Goal: Transaction & Acquisition: Purchase product/service

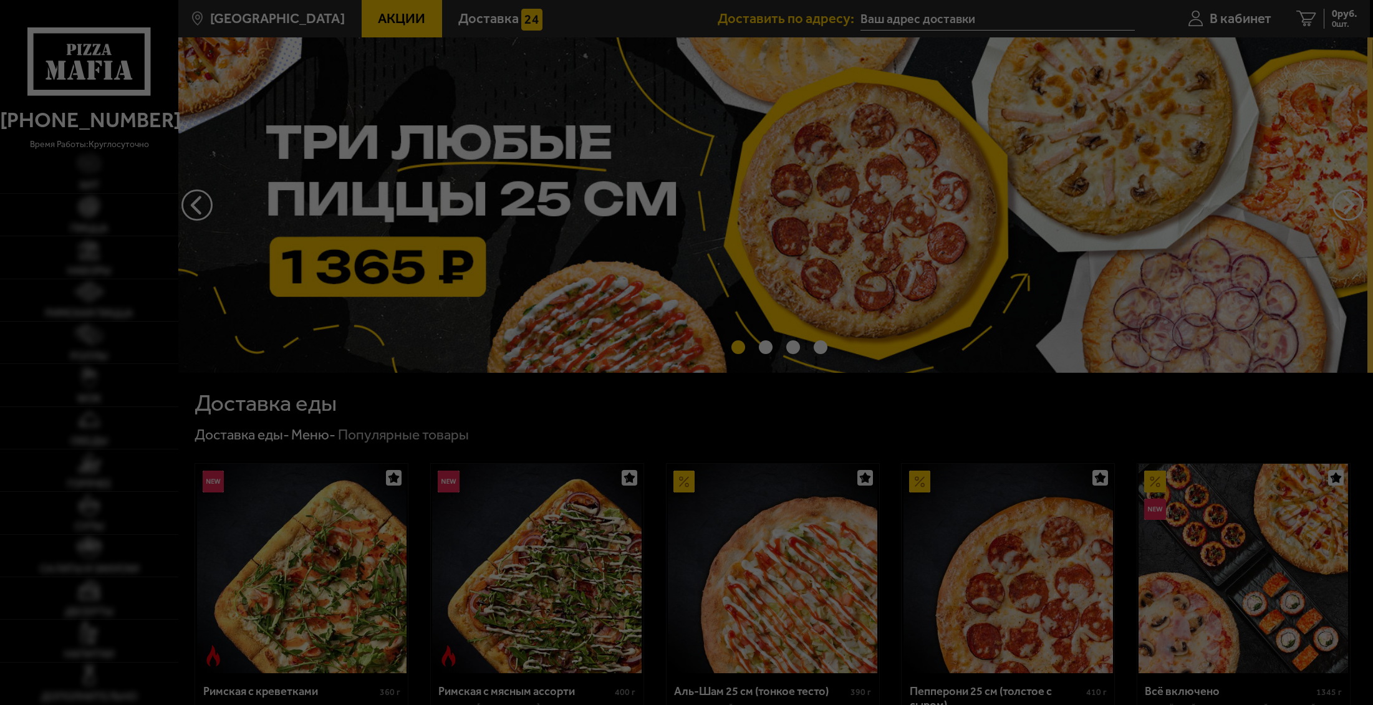
click at [1239, 17] on div at bounding box center [686, 352] width 1373 height 705
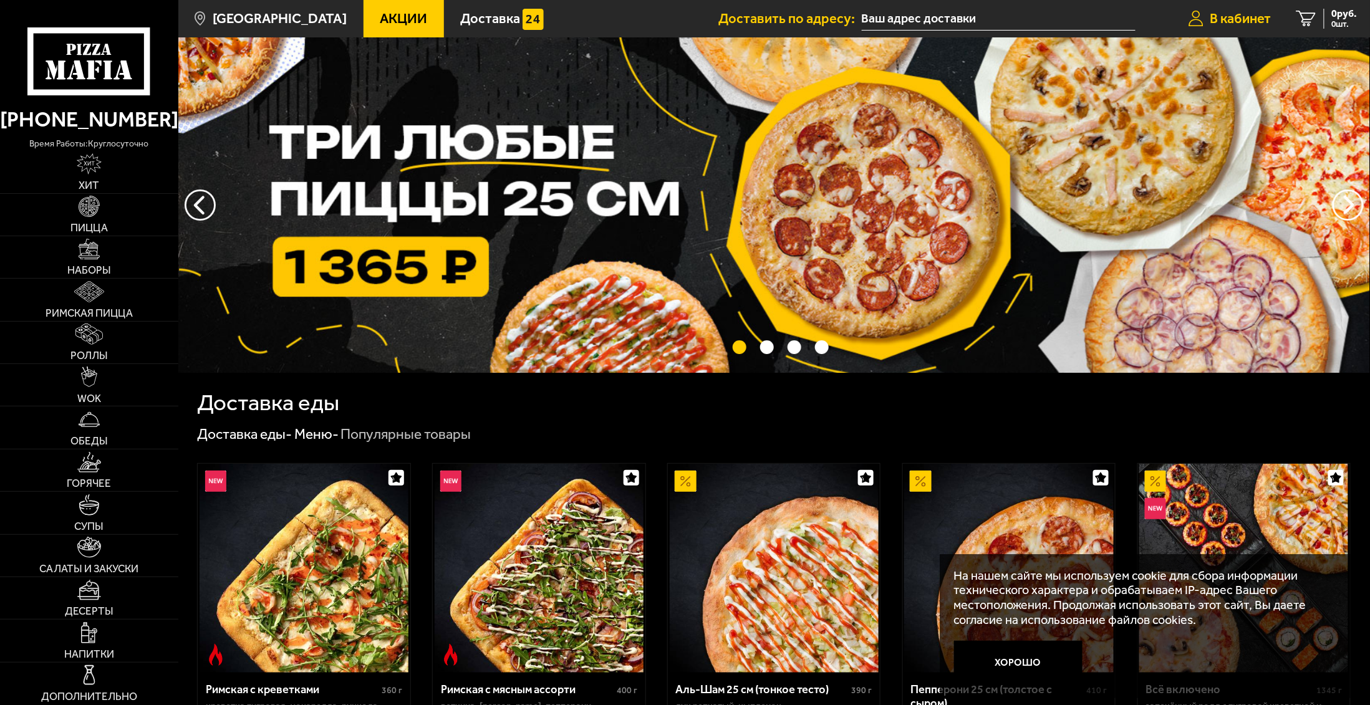
click at [1233, 2] on link "В кабинет" at bounding box center [1230, 18] width 107 height 37
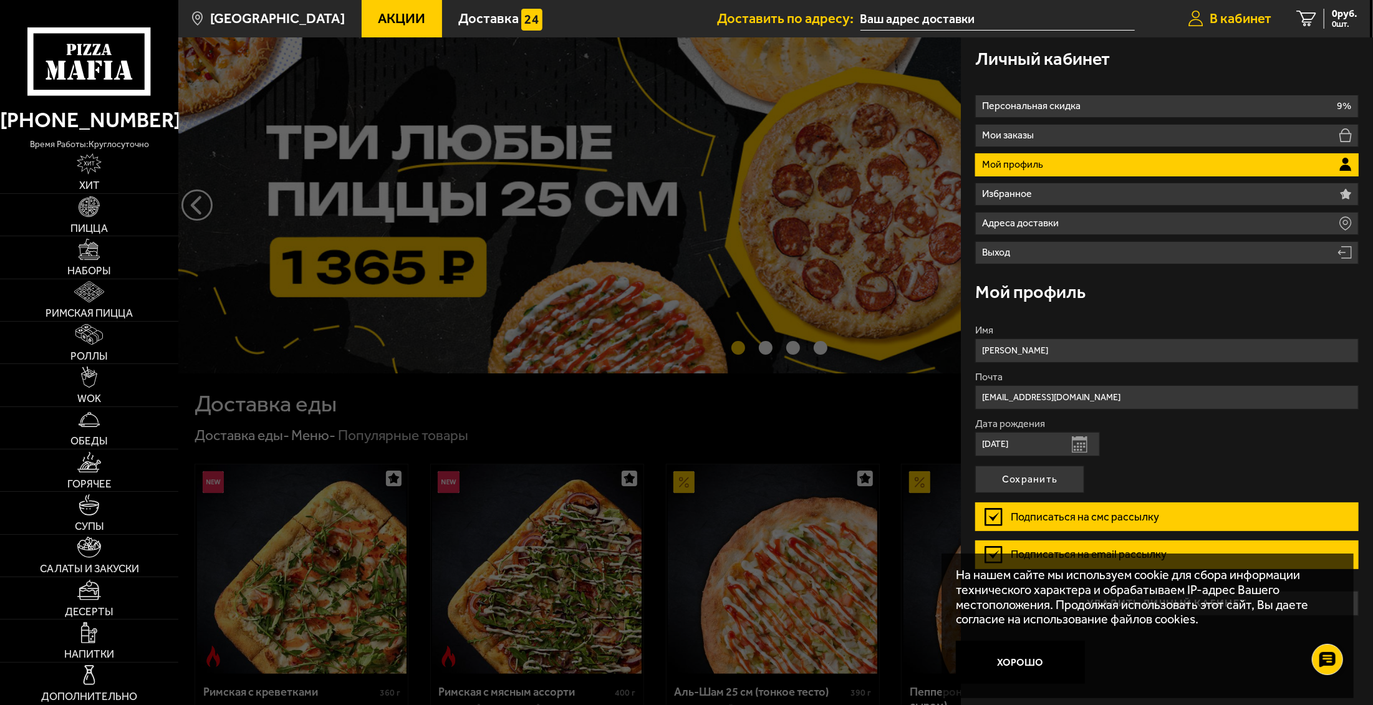
click at [1234, 24] on span "В кабинет" at bounding box center [1241, 19] width 62 height 14
click at [1206, 17] on link "В кабинет" at bounding box center [1230, 18] width 108 height 37
click at [1193, 19] on icon at bounding box center [1196, 19] width 15 height 16
click at [1345, 165] on icon at bounding box center [1346, 167] width 11 height 5
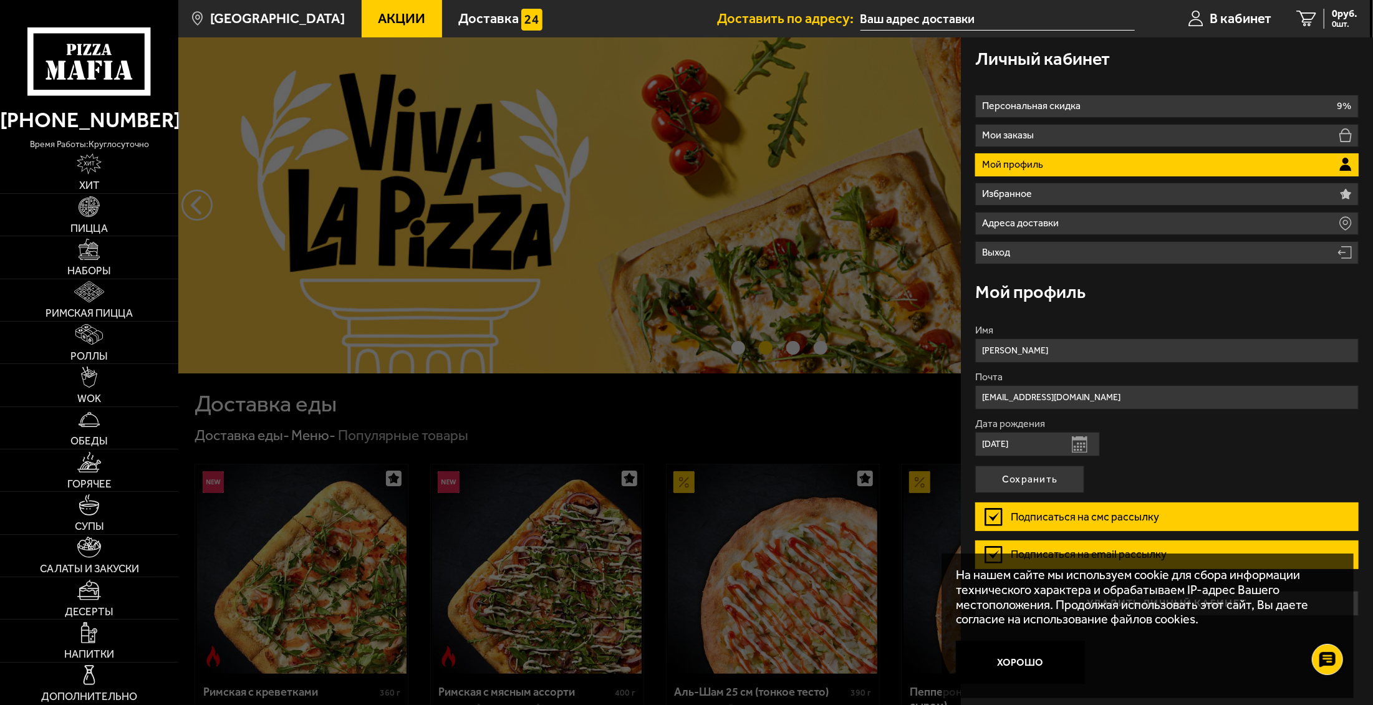
click at [849, 180] on div at bounding box center [864, 389] width 1373 height 705
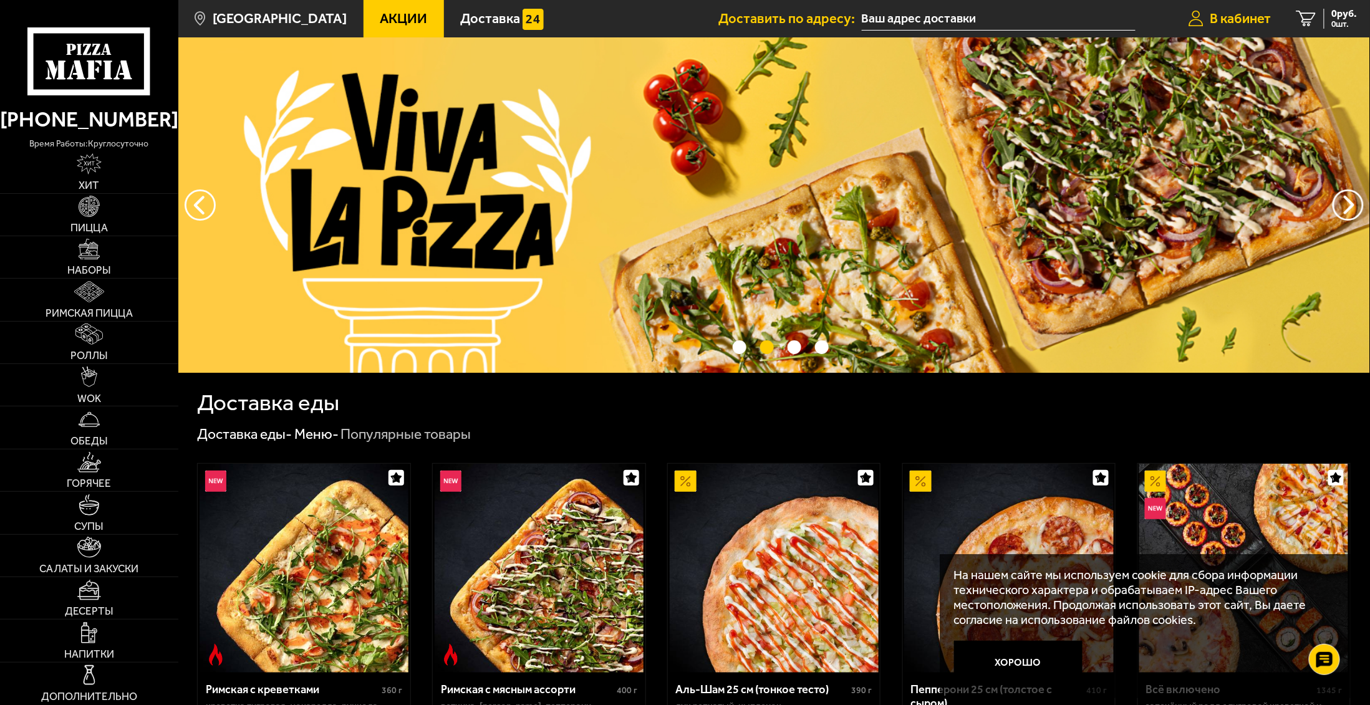
click at [1206, 14] on link "В кабинет" at bounding box center [1230, 18] width 107 height 37
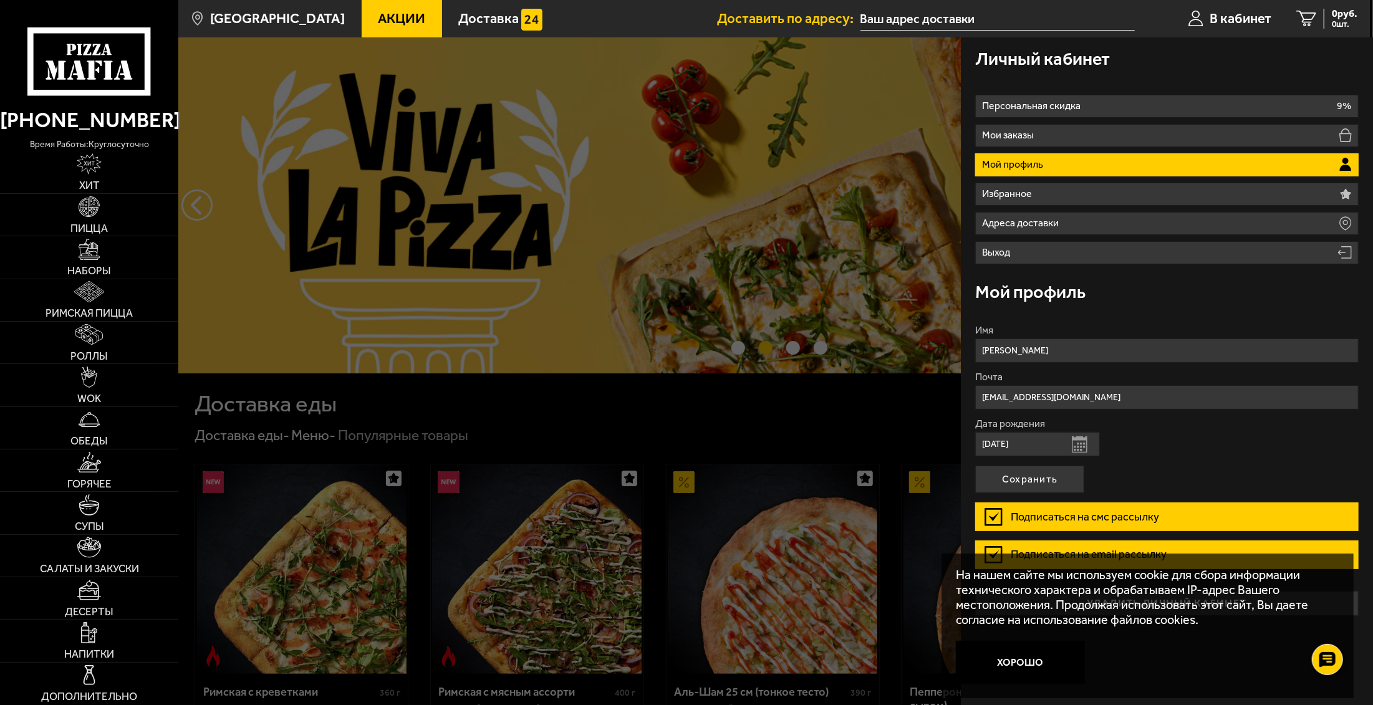
click at [1257, 160] on li "Мой профиль" at bounding box center [1167, 164] width 384 height 23
click at [1348, 163] on icon at bounding box center [1346, 165] width 12 height 14
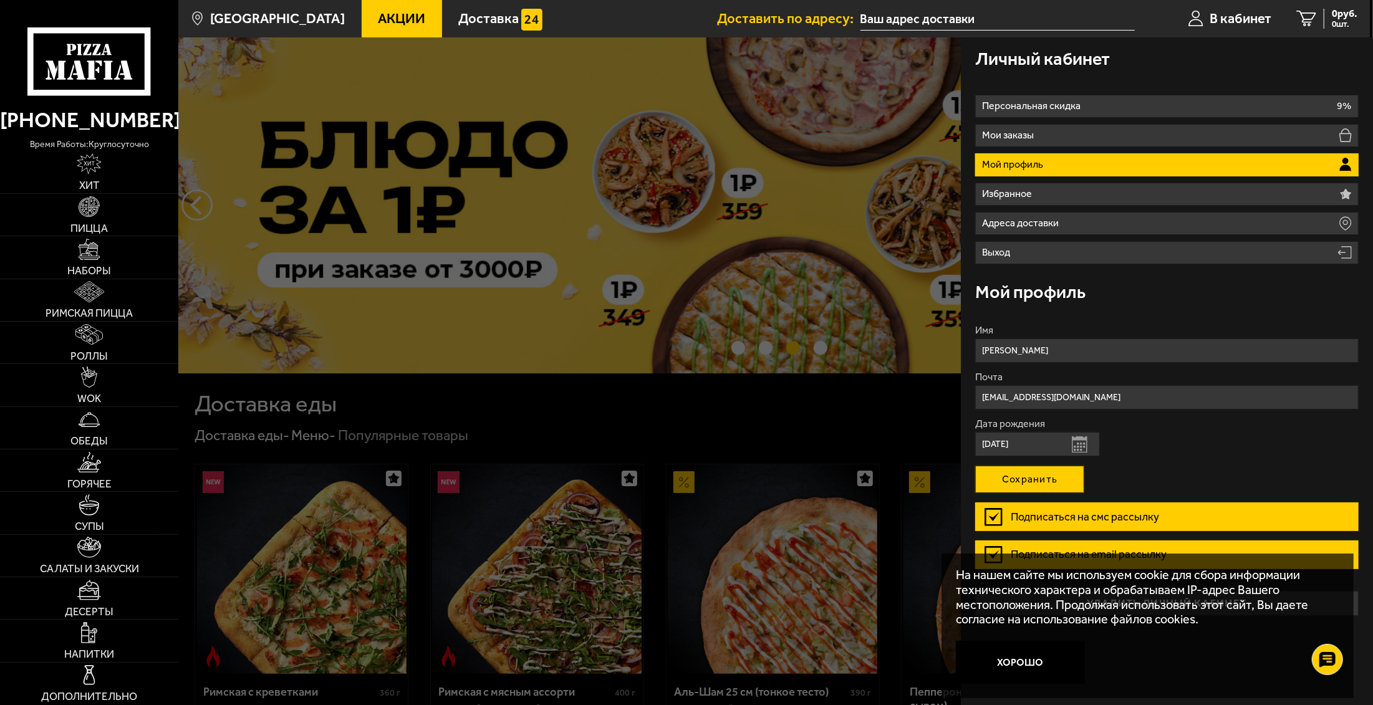
click at [1058, 483] on button "Сохранить" at bounding box center [1029, 479] width 109 height 27
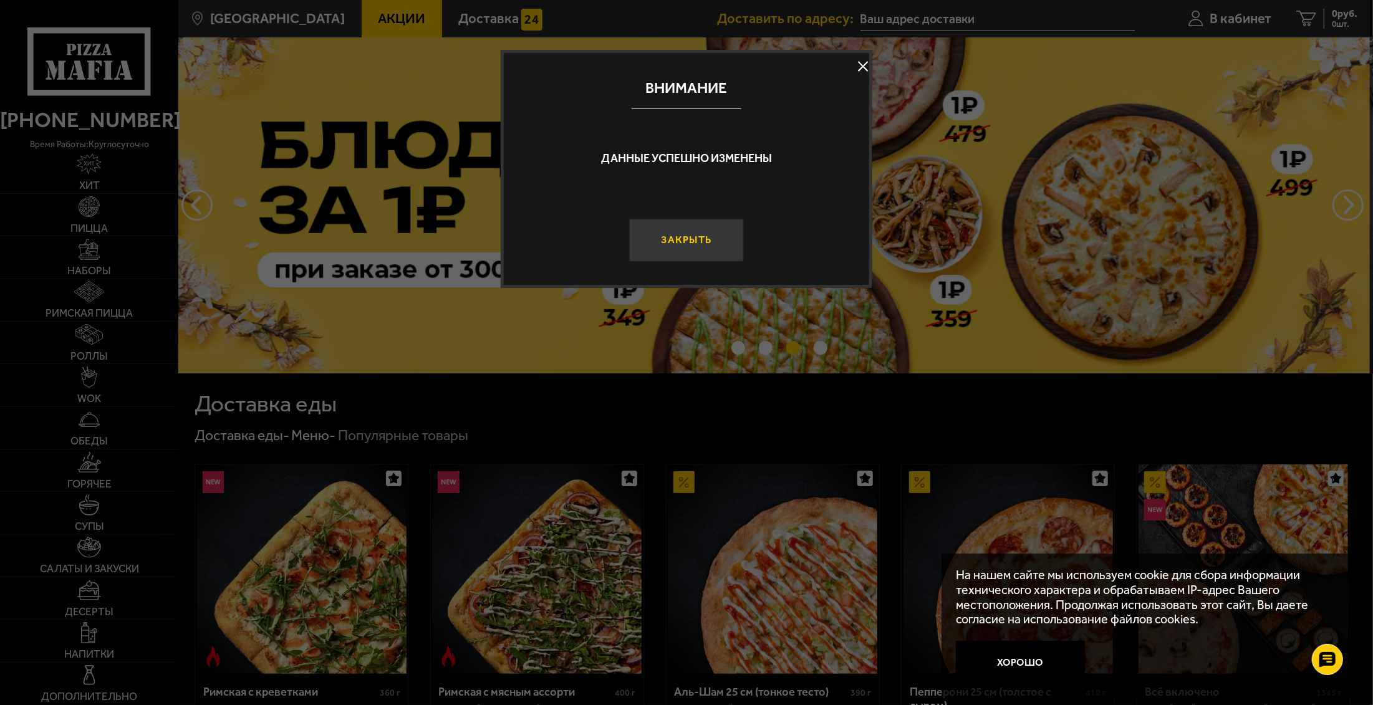
click at [697, 246] on button "Закрыть" at bounding box center [686, 240] width 115 height 43
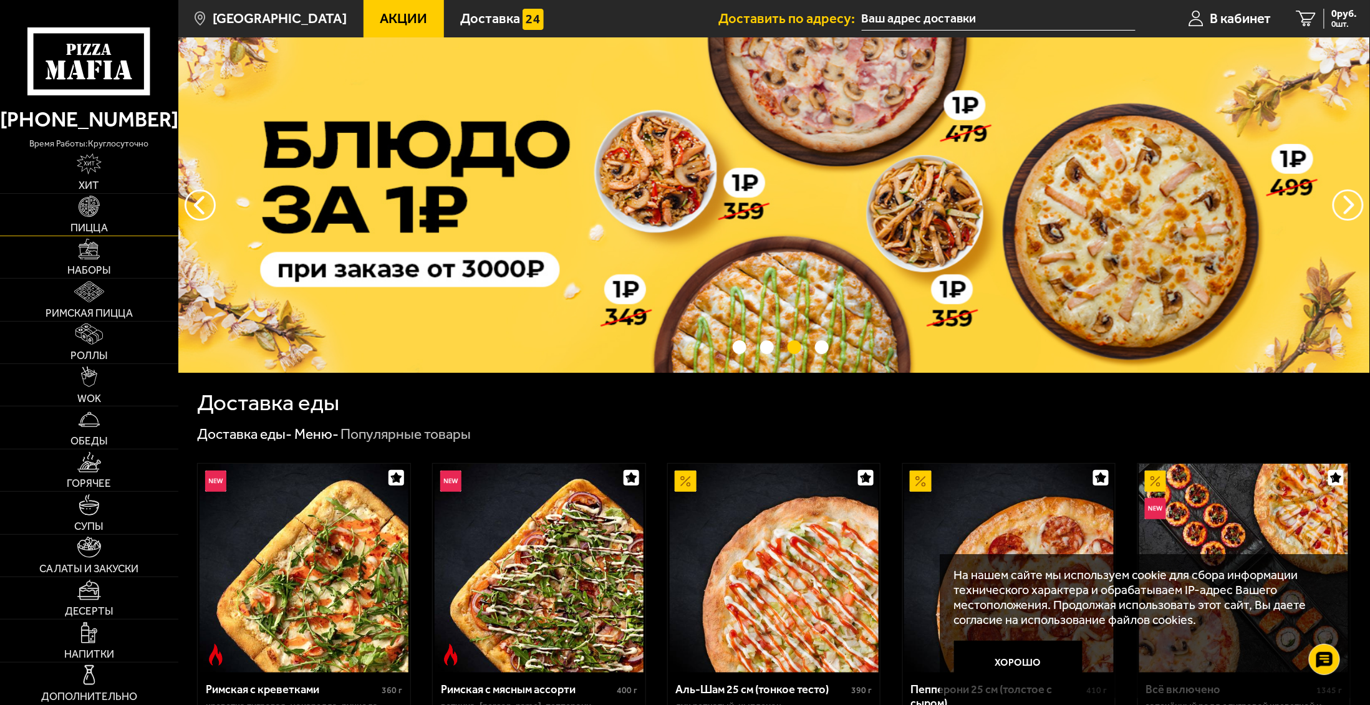
click at [89, 213] on img at bounding box center [89, 206] width 21 height 21
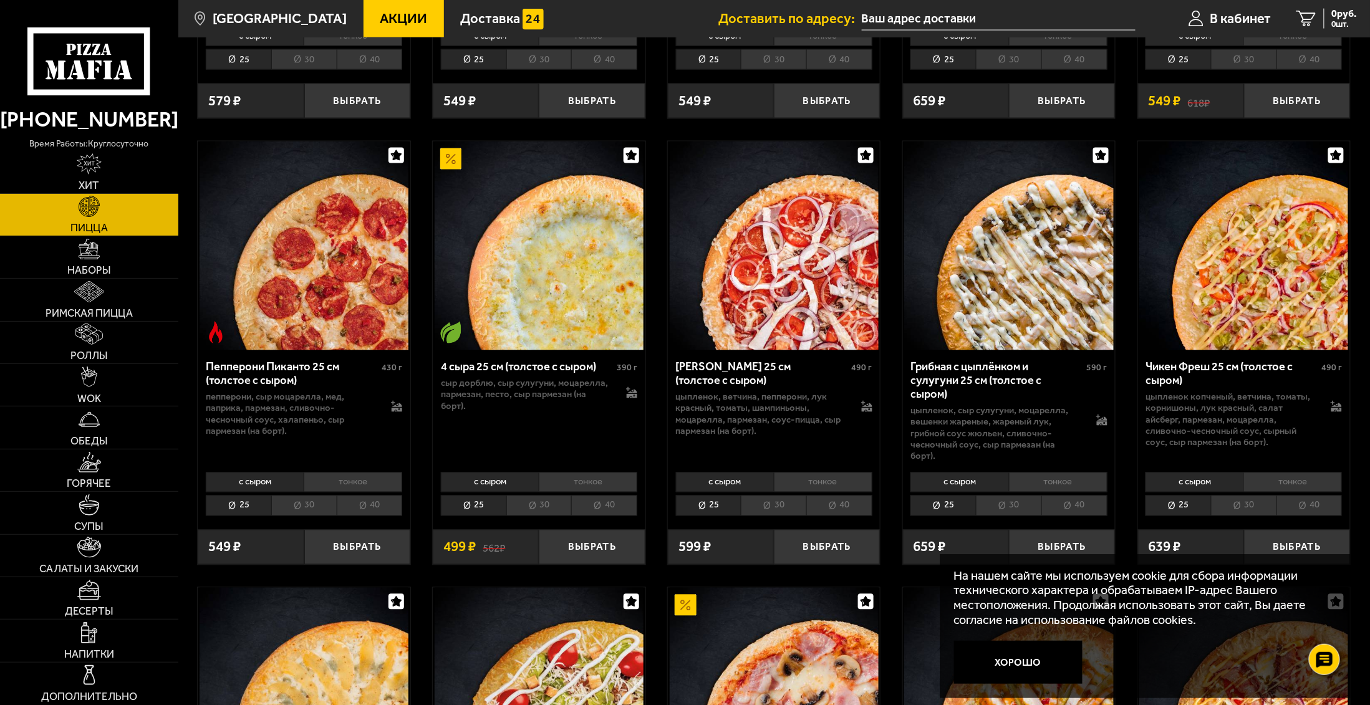
scroll to position [880, 0]
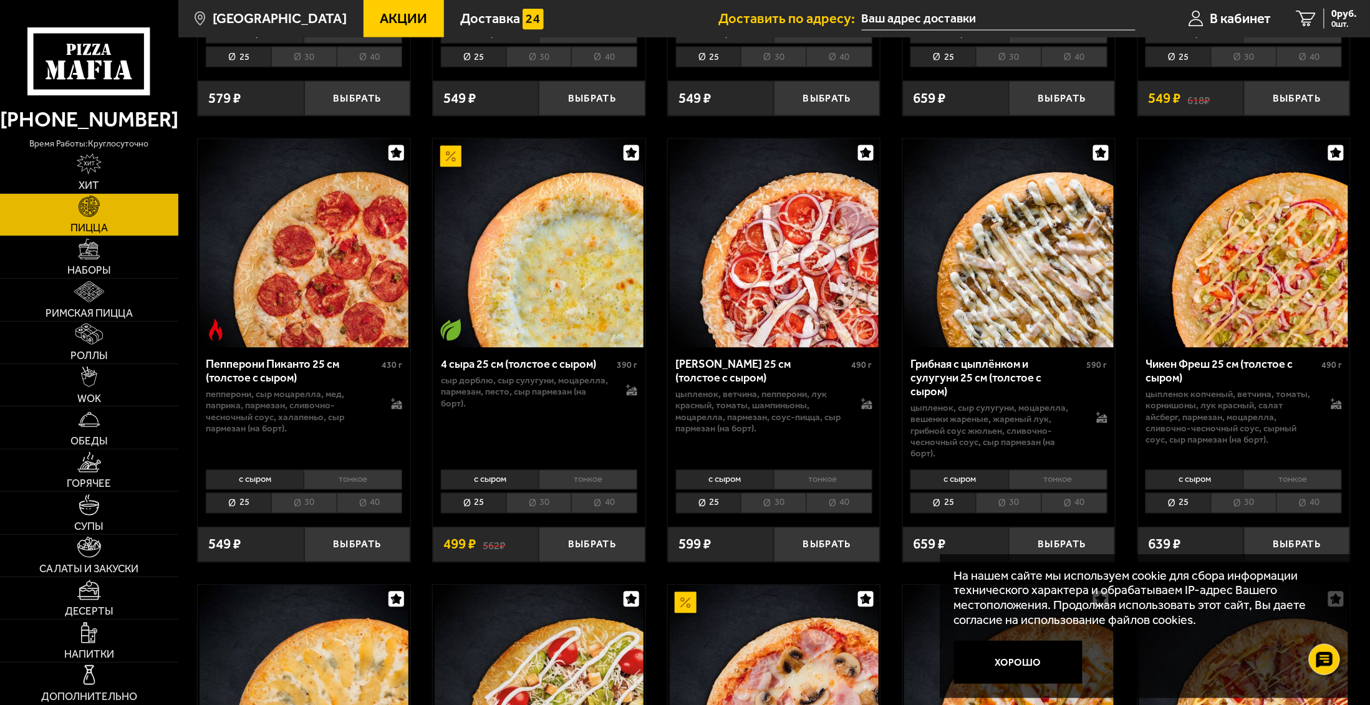
click at [1063, 481] on li "тонкое" at bounding box center [1058, 480] width 99 height 20
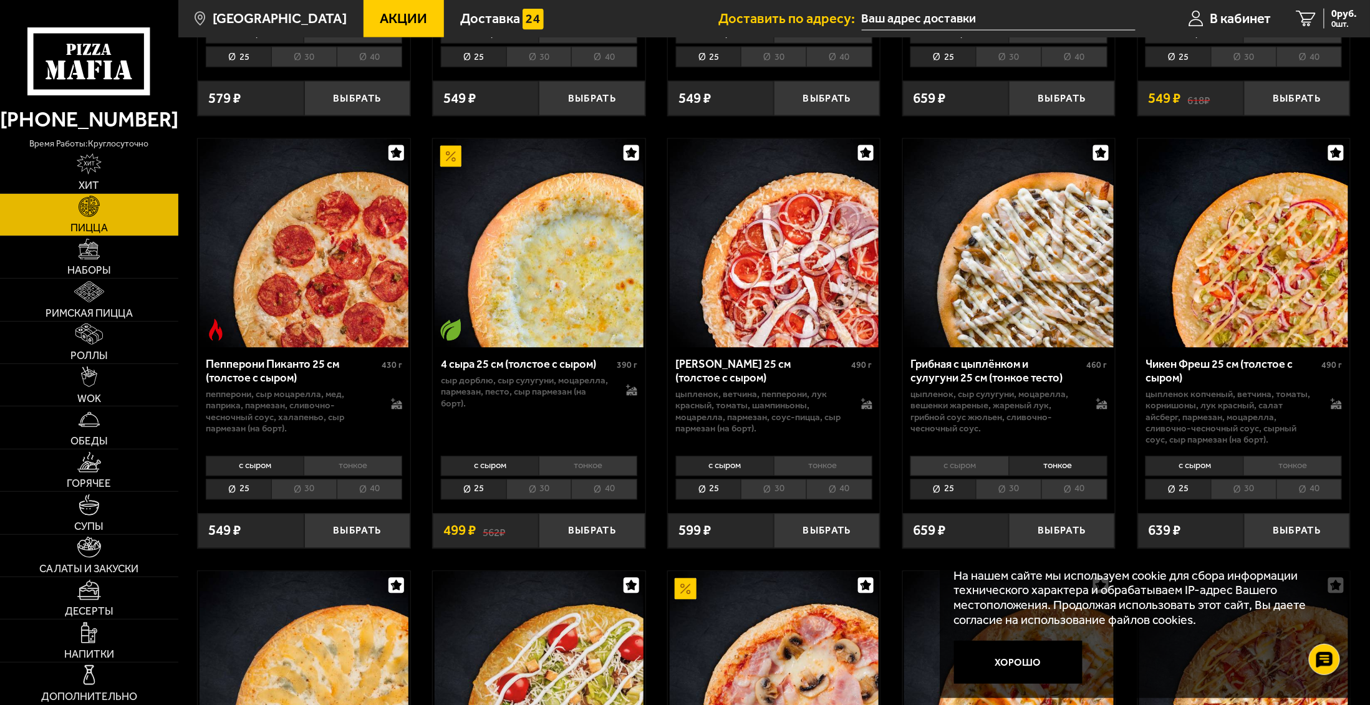
click at [1067, 492] on li "40" at bounding box center [1075, 490] width 66 height 21
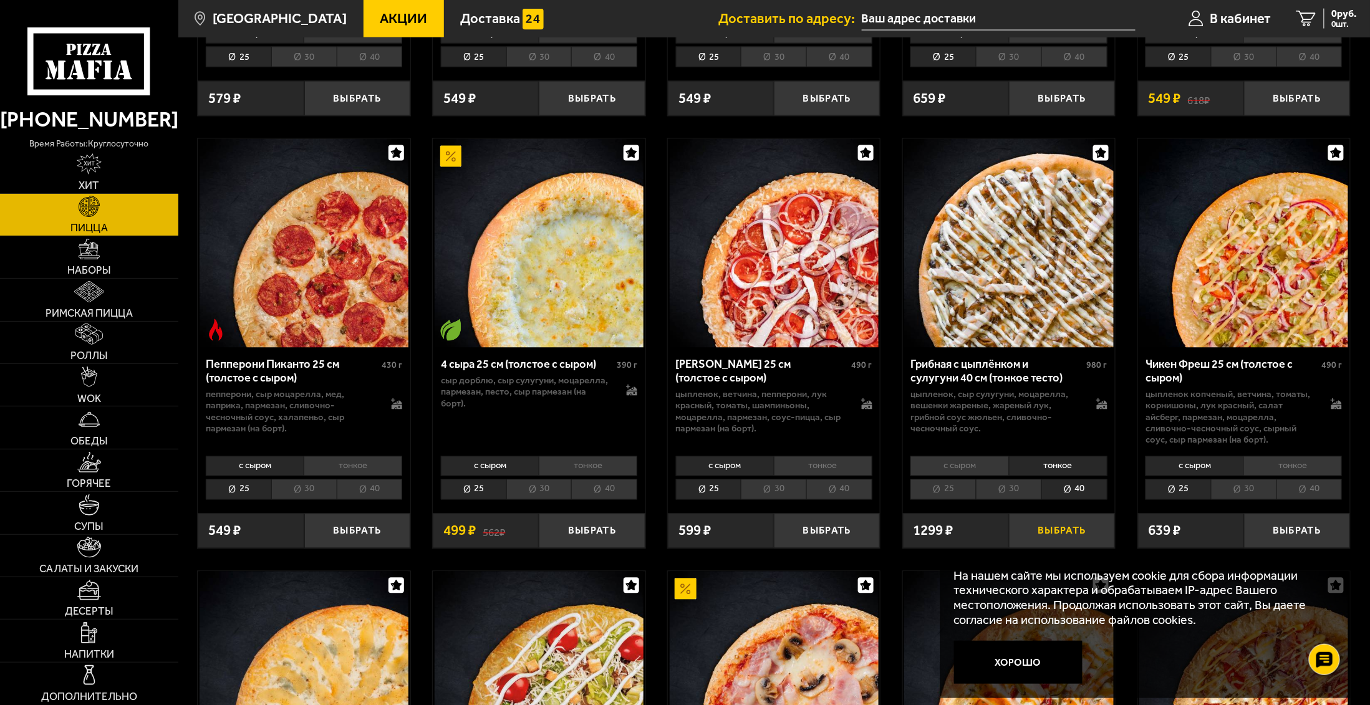
click at [1082, 530] on button "Выбрать" at bounding box center [1062, 531] width 106 height 35
click at [1329, 17] on span "1182 руб." at bounding box center [1336, 14] width 42 height 10
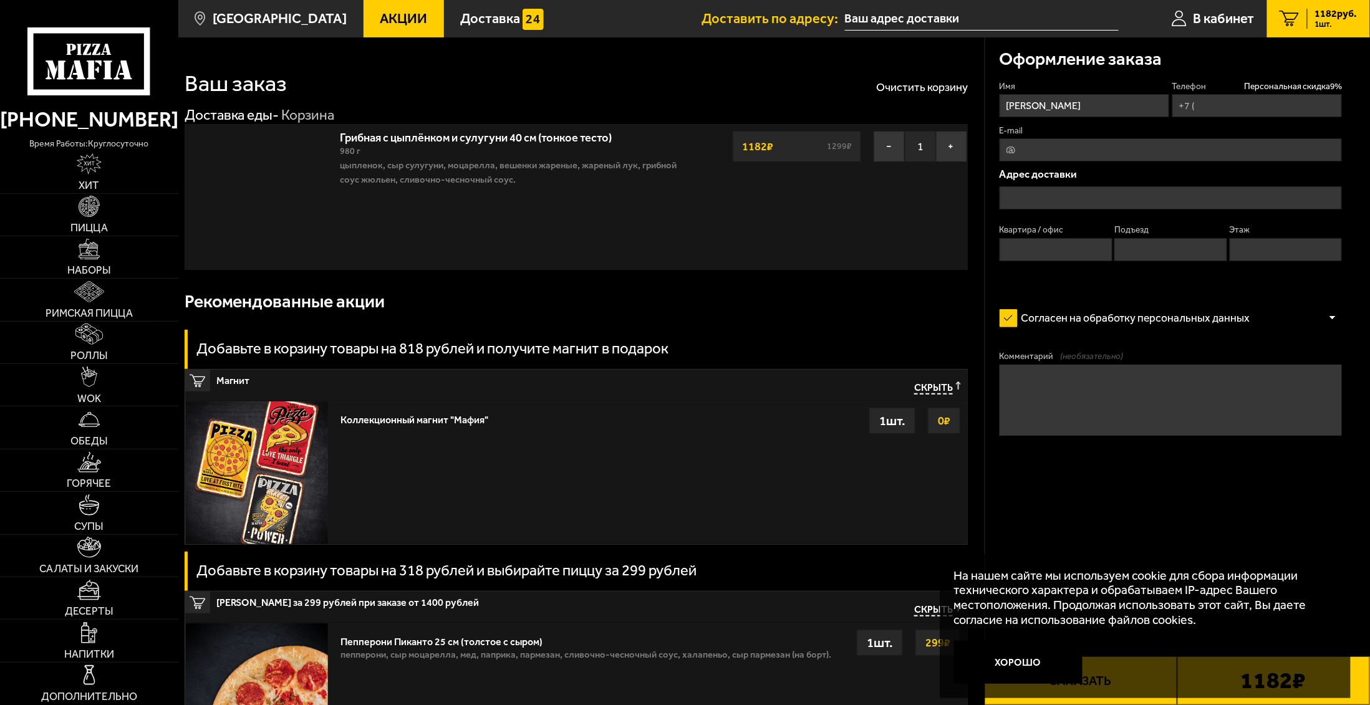
type input "[PHONE_NUMBER]"
type input "[STREET_ADDRESS]"
type input "1"
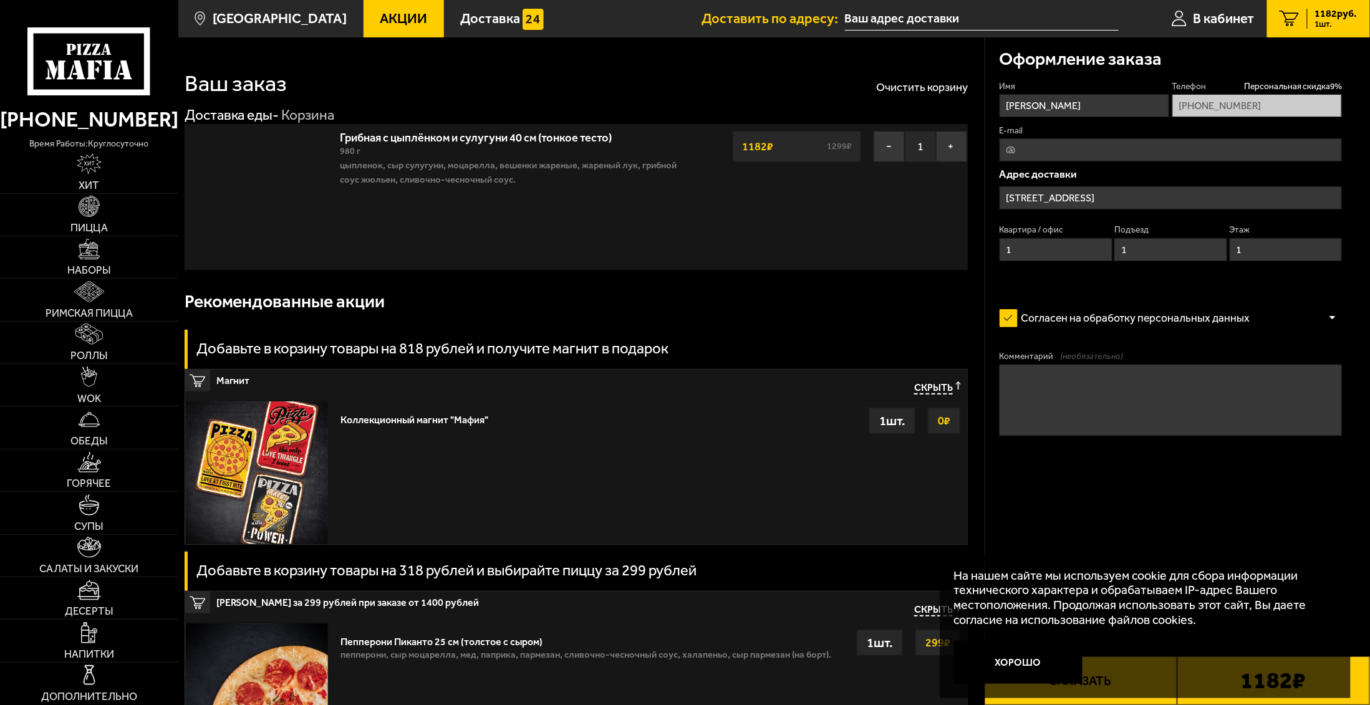
type input "[STREET_ADDRESS]"
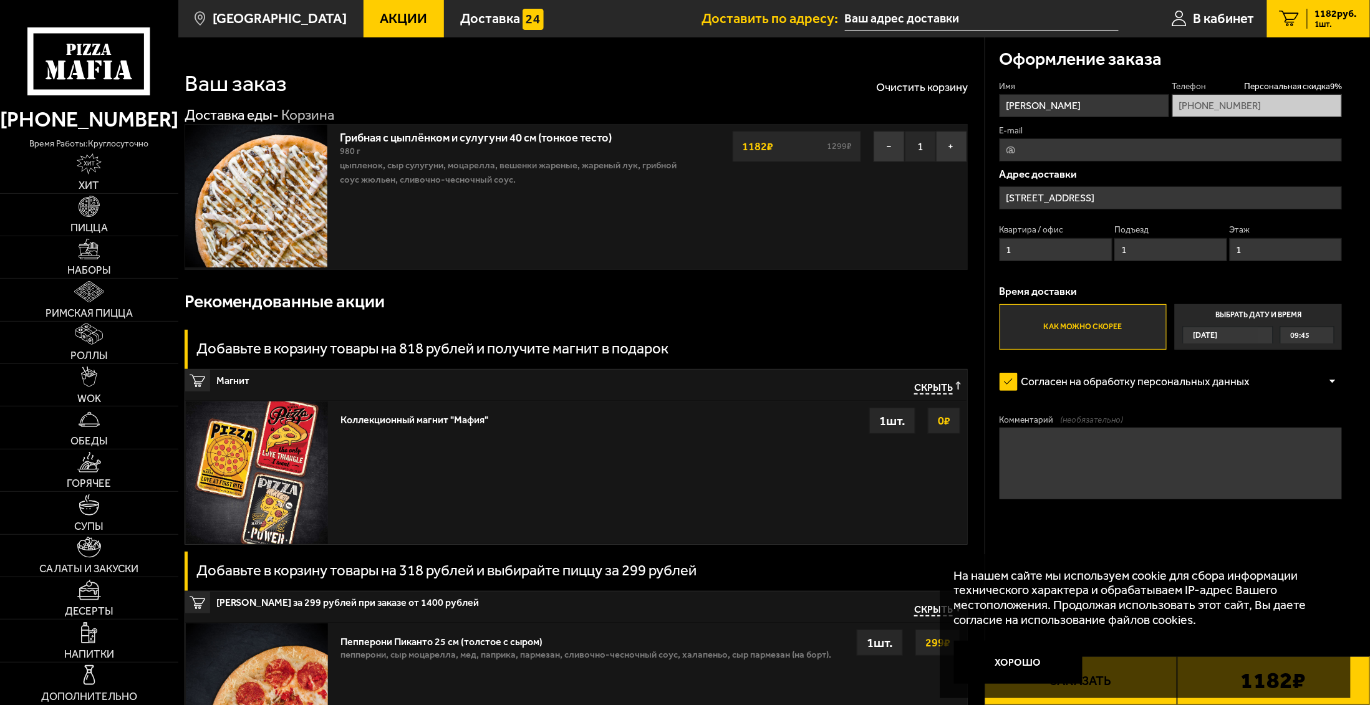
click at [1122, 200] on input "[STREET_ADDRESS]" at bounding box center [1171, 197] width 342 height 23
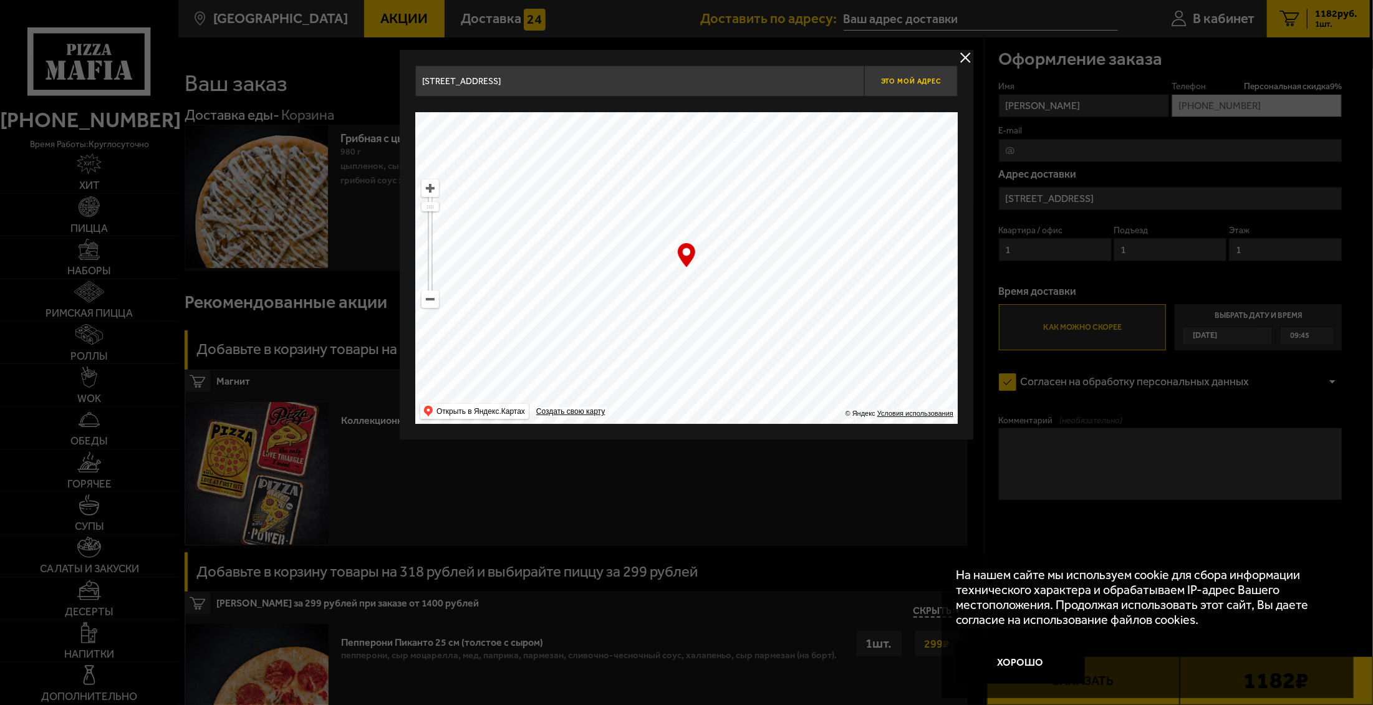
click at [929, 77] on span "Это мой адрес" at bounding box center [911, 81] width 60 height 8
type input "[STREET_ADDRESS]"
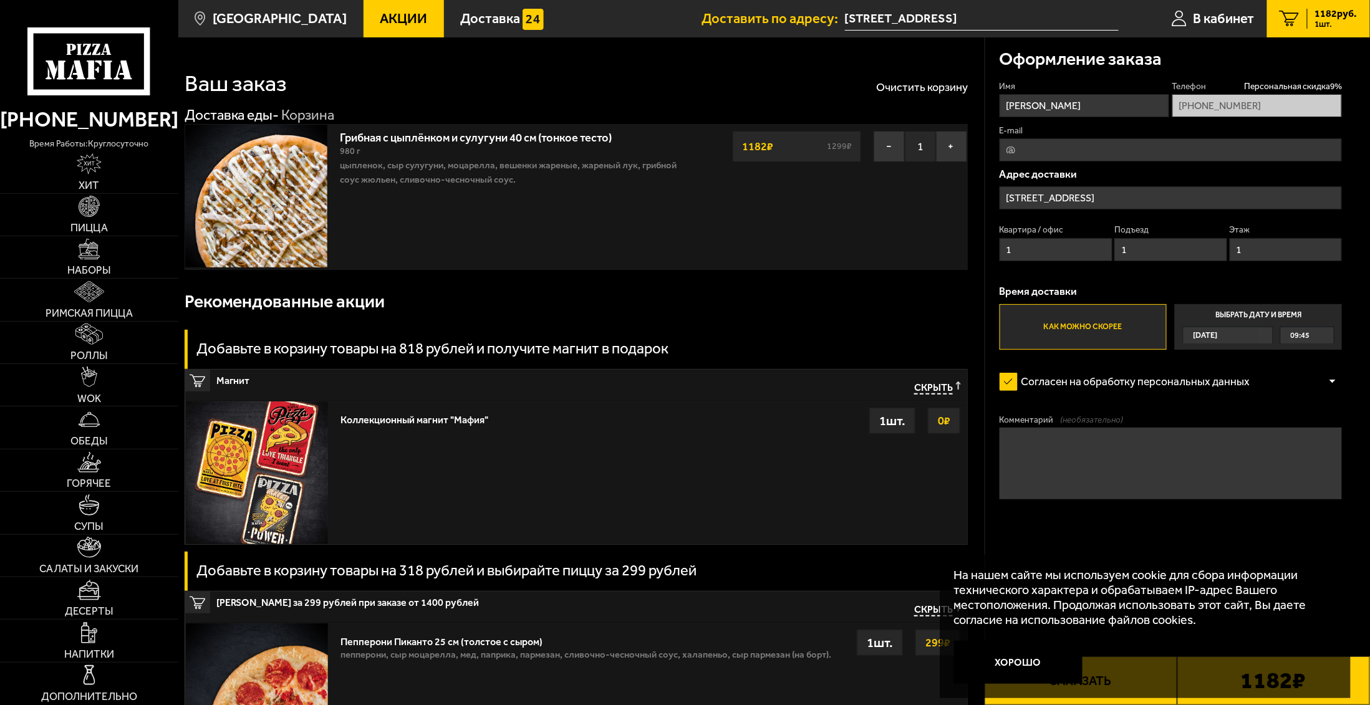
click at [1229, 196] on input "[STREET_ADDRESS]" at bounding box center [1171, 197] width 342 height 23
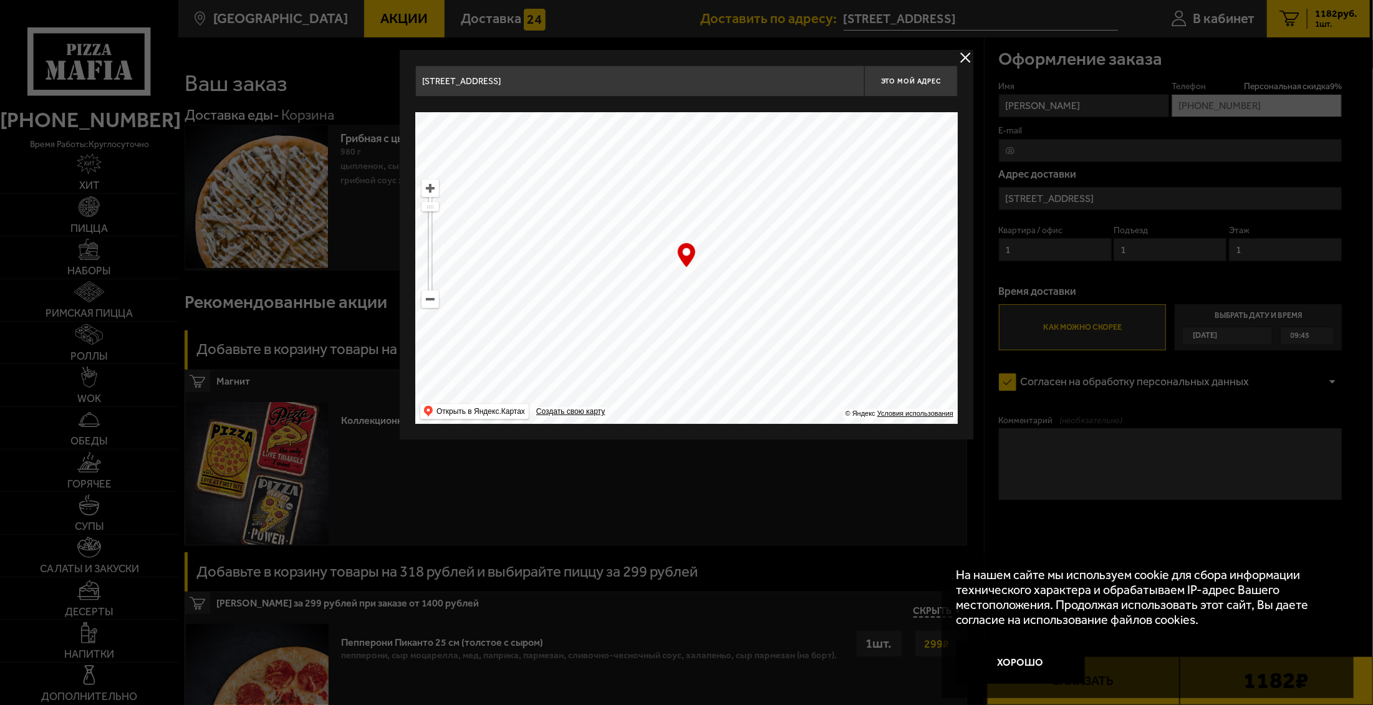
drag, startPoint x: 609, startPoint y: 85, endPoint x: 0, endPoint y: 27, distance: 611.5
click at [178, 38] on main "[GEOGRAPHIC_DATA] Все Акции Доставка Личный кабинет Акции Доставка Доставить по…" at bounding box center [774, 649] width 1192 height 1299
drag, startPoint x: 422, startPoint y: 79, endPoint x: 196, endPoint y: 43, distance: 228.7
click at [196, 43] on main "[GEOGRAPHIC_DATA] Все Акции Доставка Личный кабинет Акции Доставка Доставить по…" at bounding box center [774, 649] width 1192 height 1299
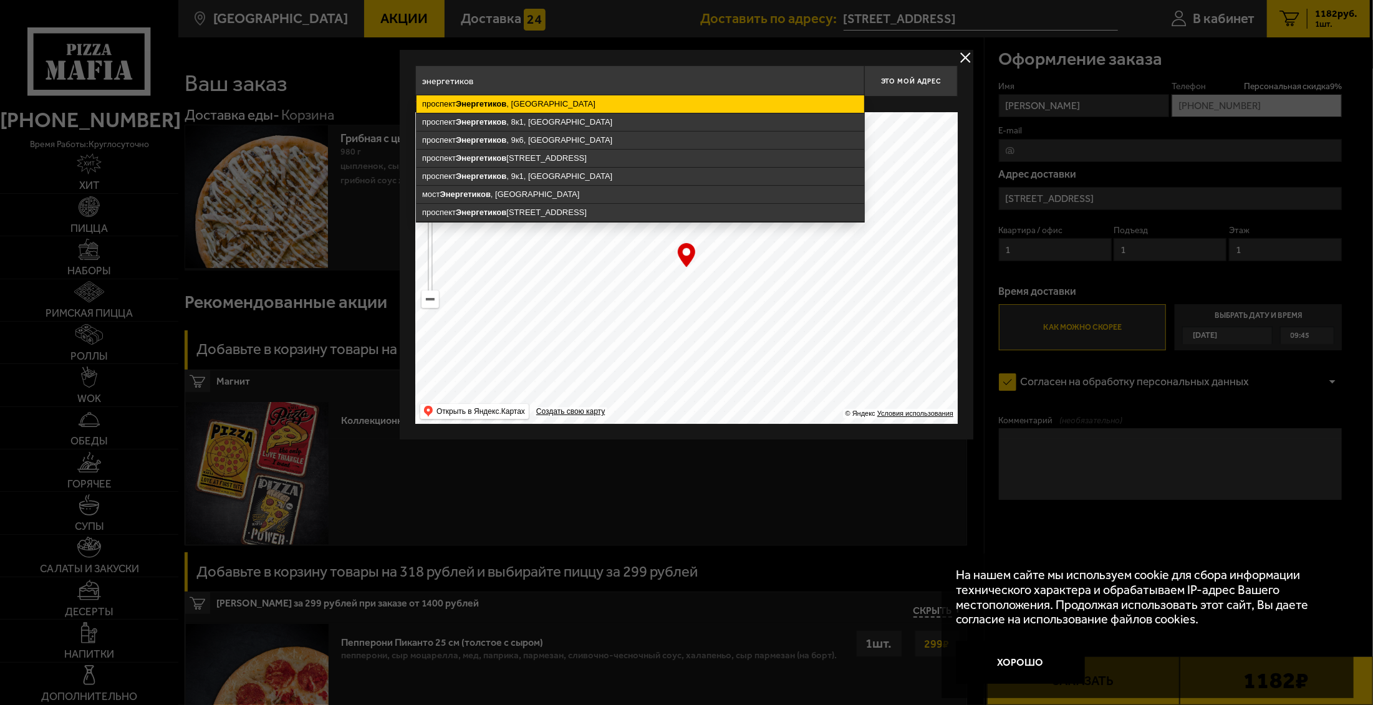
click at [448, 103] on ymaps "[GEOGRAPHIC_DATA] , [GEOGRAPHIC_DATA]" at bounding box center [641, 103] width 448 height 17
type input "[GEOGRAPHIC_DATA], [GEOGRAPHIC_DATA]"
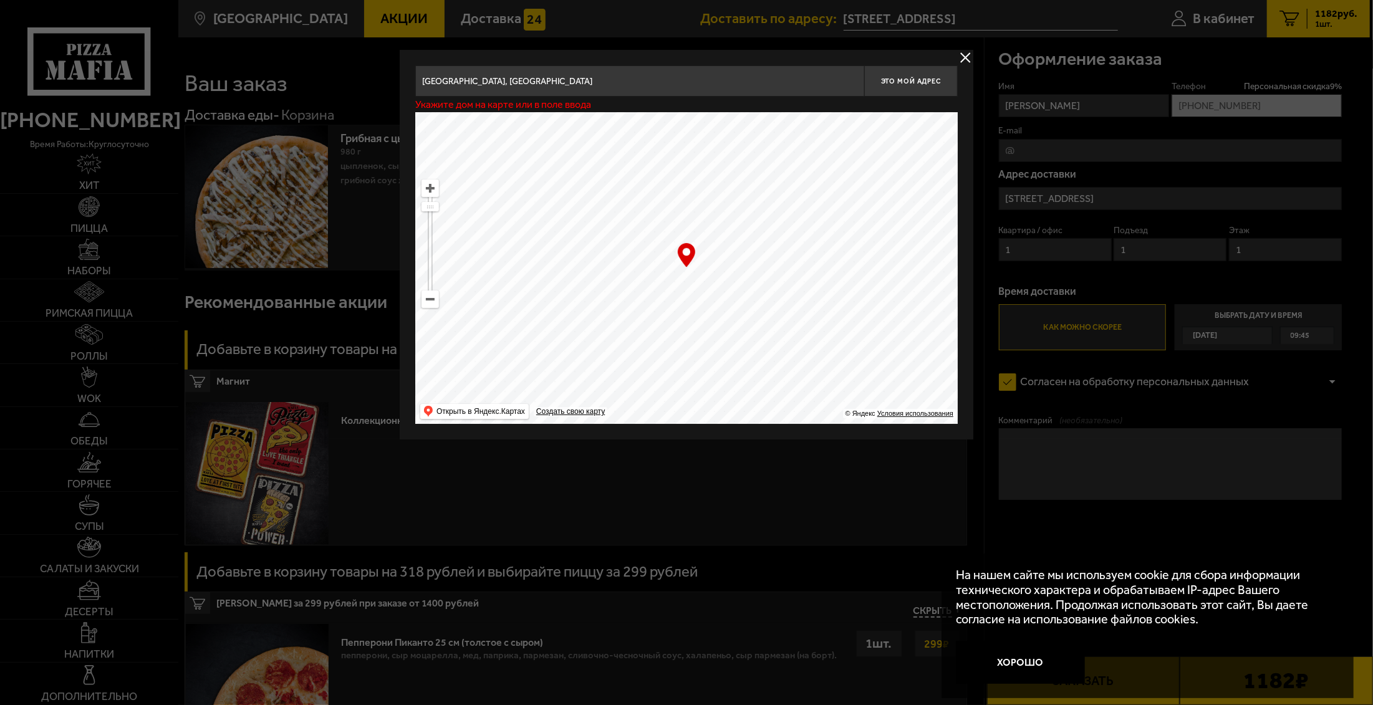
click at [967, 52] on button "delivery type" at bounding box center [966, 58] width 16 height 16
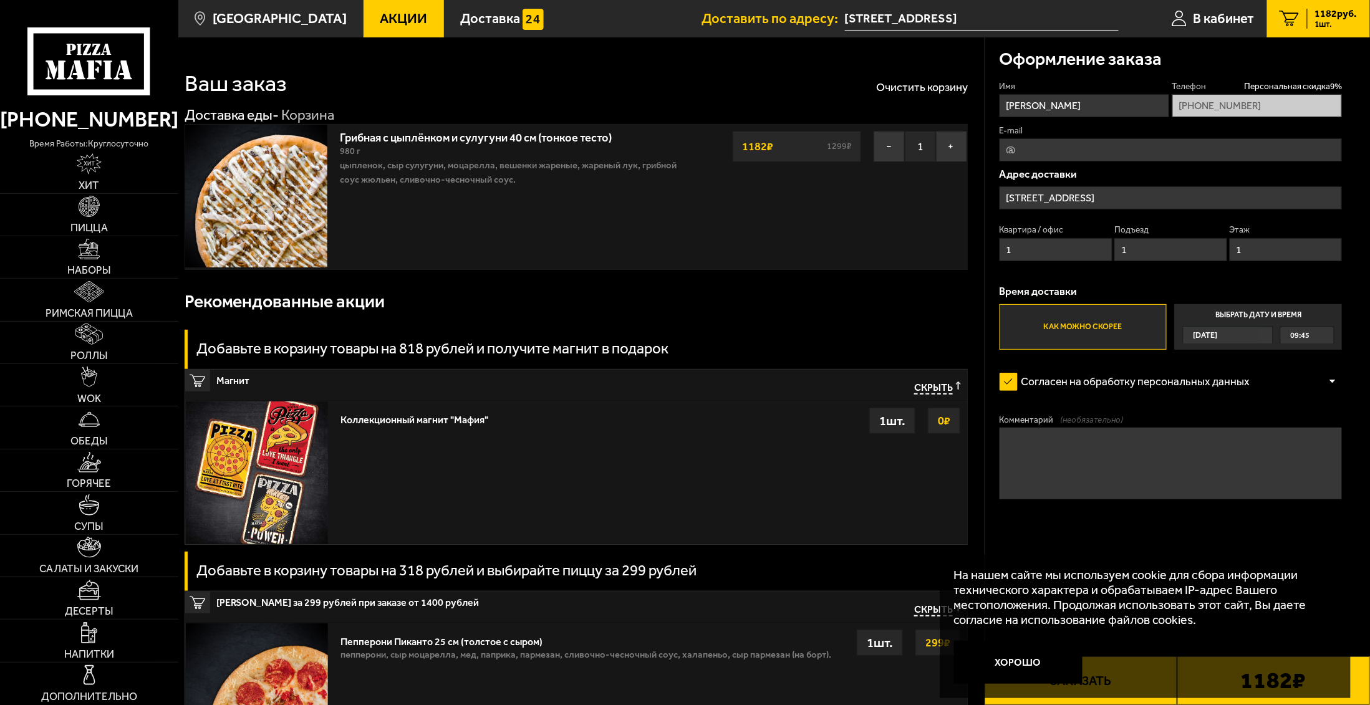
drag, startPoint x: 1212, startPoint y: 189, endPoint x: 778, endPoint y: 148, distance: 436.6
click at [778, 148] on section "Ваш заказ Очистить корзину Доставка еды - Корзина Грибная с цыплёнком и сулугун…" at bounding box center [774, 626] width 1192 height 1179
click at [1050, 150] on input "E-mail" at bounding box center [1171, 149] width 342 height 23
drag, startPoint x: 1040, startPoint y: 152, endPoint x: 954, endPoint y: 136, distance: 88.1
click at [917, 139] on section "Ваш заказ Очистить корзину Доставка еды - Корзина Грибная с цыплёнком и сулугун…" at bounding box center [774, 626] width 1192 height 1179
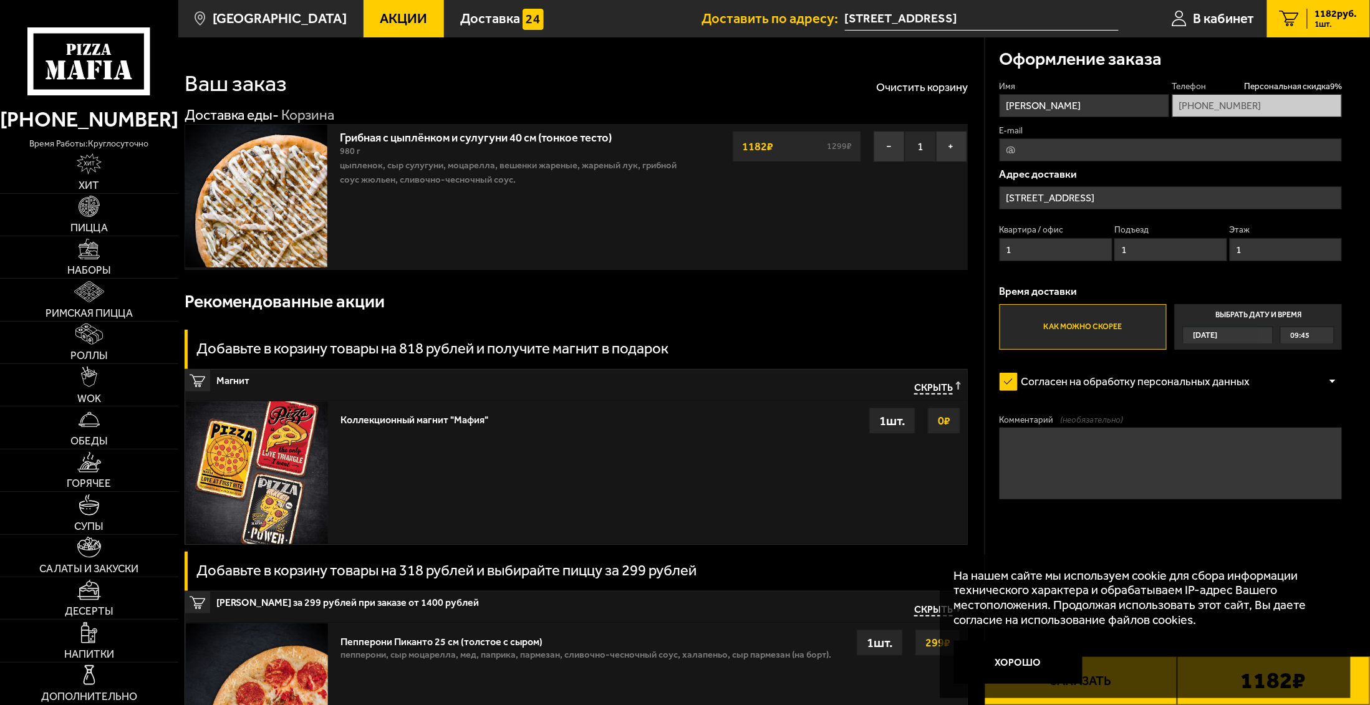
click at [1121, 136] on label "E-mail" at bounding box center [1171, 131] width 342 height 12
click at [1121, 138] on input "E-mail" at bounding box center [1171, 149] width 342 height 23
click at [1107, 149] on input "E-mail" at bounding box center [1171, 149] width 342 height 23
click at [1137, 192] on input "[STREET_ADDRESS]" at bounding box center [1171, 197] width 342 height 23
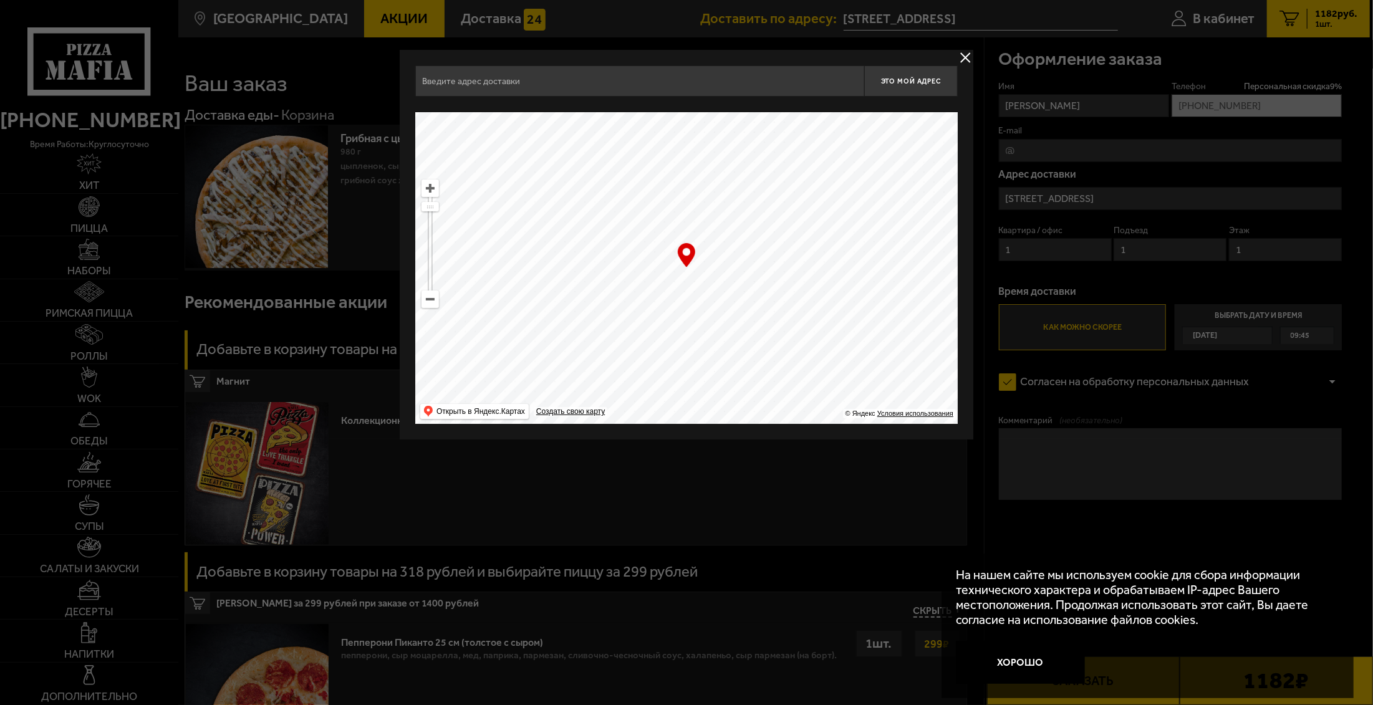
click at [957, 56] on div "Это мой адрес Найдите адрес перетащив карту … © Яндекс Условия использования От…" at bounding box center [687, 245] width 574 height 390
click at [960, 56] on button "delivery type" at bounding box center [966, 58] width 16 height 16
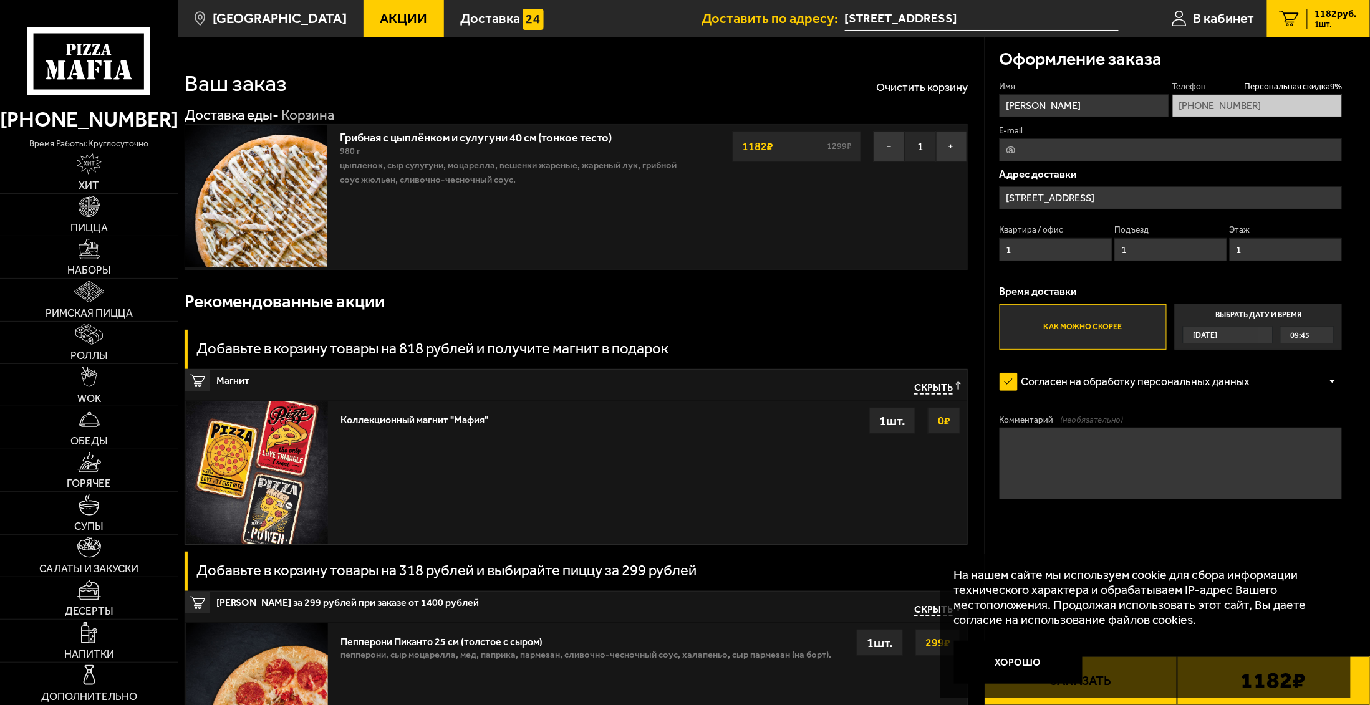
drag, startPoint x: 1239, startPoint y: 194, endPoint x: 993, endPoint y: 162, distance: 248.5
click at [993, 162] on div "Оформление заказа Имя [PERSON_NAME] Персональная скидка 9 % [PHONE_NUMBER] E-ma…" at bounding box center [1177, 310] width 385 height 546
drag, startPoint x: 993, startPoint y: 162, endPoint x: 1119, endPoint y: 182, distance: 127.7
click at [1119, 182] on div "[GEOGRAPHIC_DATA] доставки [STREET_ADDRESS]" at bounding box center [1171, 219] width 342 height 100
click at [1116, 195] on input "[STREET_ADDRESS]" at bounding box center [1171, 197] width 342 height 23
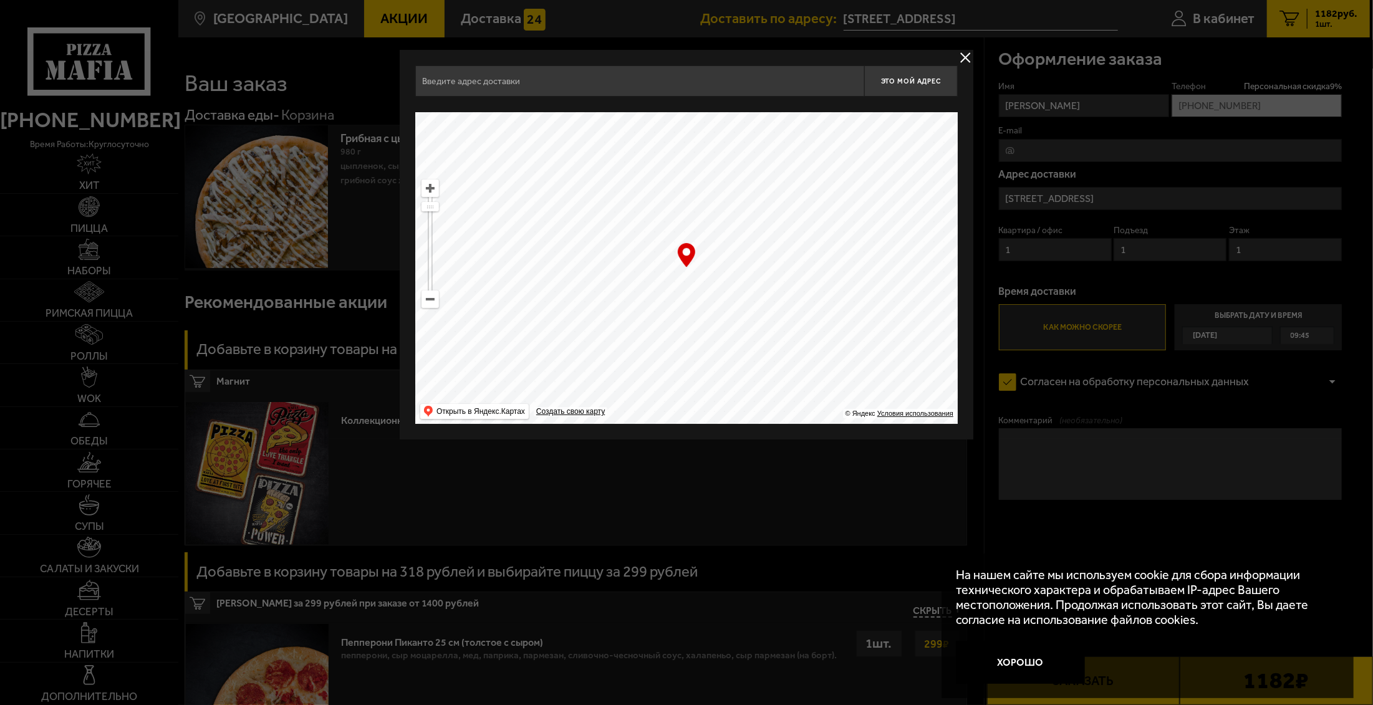
drag, startPoint x: 843, startPoint y: 314, endPoint x: 833, endPoint y: 356, distance: 42.2
click at [837, 350] on ymaps at bounding box center [686, 268] width 543 height 312
drag, startPoint x: 866, startPoint y: 254, endPoint x: 781, endPoint y: 392, distance: 161.3
click at [810, 344] on ymaps at bounding box center [686, 268] width 543 height 312
click at [836, 286] on ymaps at bounding box center [686, 268] width 543 height 312
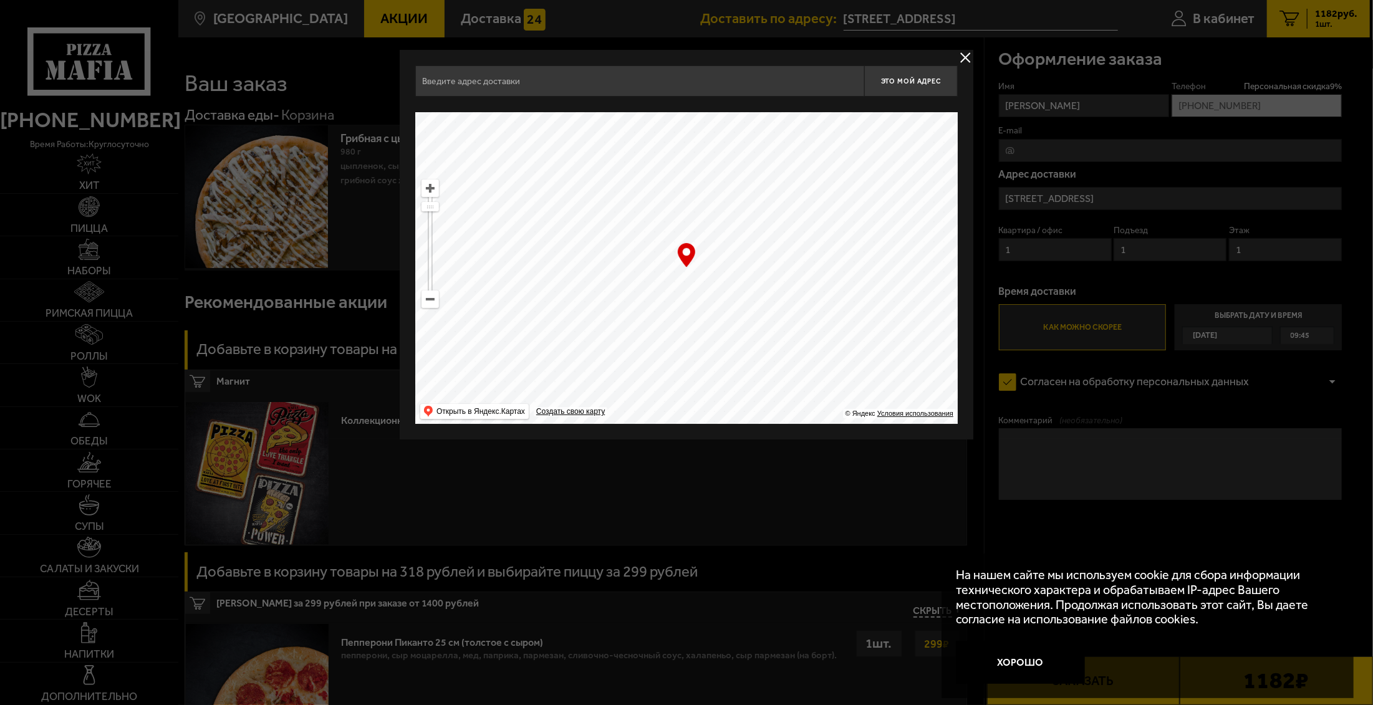
type input "[STREET_ADDRESS]"
click at [426, 304] on ymaps at bounding box center [430, 299] width 16 height 16
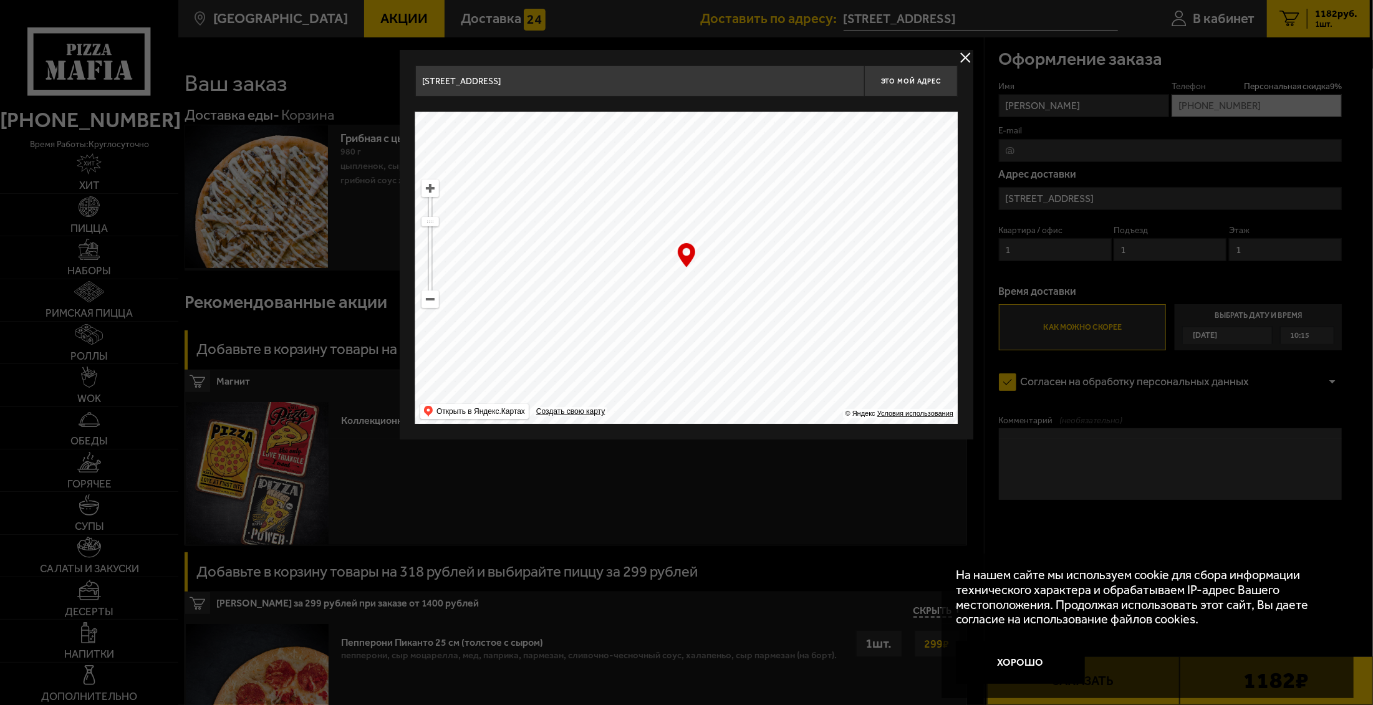
click at [426, 304] on ymaps at bounding box center [430, 299] width 16 height 16
drag, startPoint x: 817, startPoint y: 292, endPoint x: 635, endPoint y: 207, distance: 200.9
click at [635, 207] on ymaps at bounding box center [686, 268] width 543 height 312
click at [636, 211] on ymaps at bounding box center [686, 268] width 543 height 312
drag, startPoint x: 667, startPoint y: 227, endPoint x: 671, endPoint y: 299, distance: 71.9
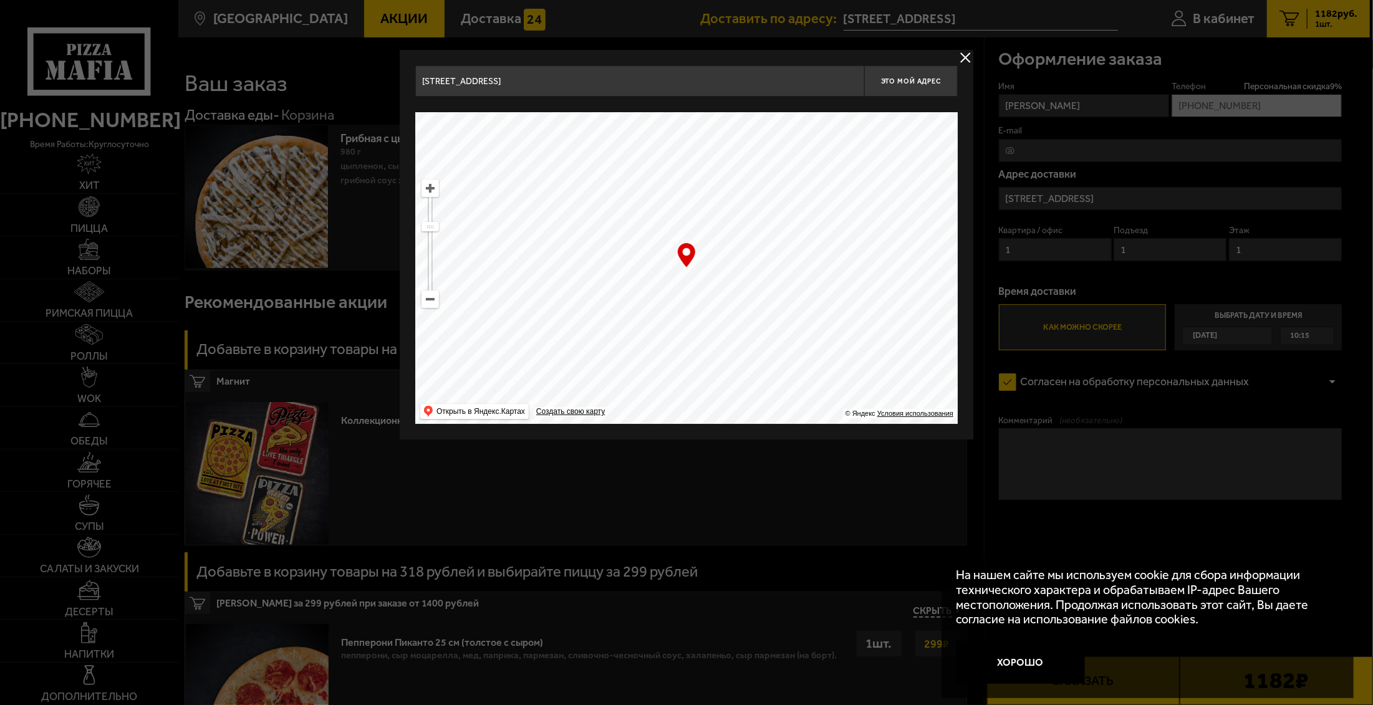
click at [671, 299] on ymaps at bounding box center [686, 268] width 543 height 312
click at [435, 191] on ymaps at bounding box center [430, 188] width 16 height 16
click at [435, 195] on ymaps at bounding box center [430, 188] width 16 height 16
drag, startPoint x: 626, startPoint y: 302, endPoint x: 675, endPoint y: 298, distance: 48.8
click at [675, 298] on ymaps at bounding box center [686, 268] width 543 height 312
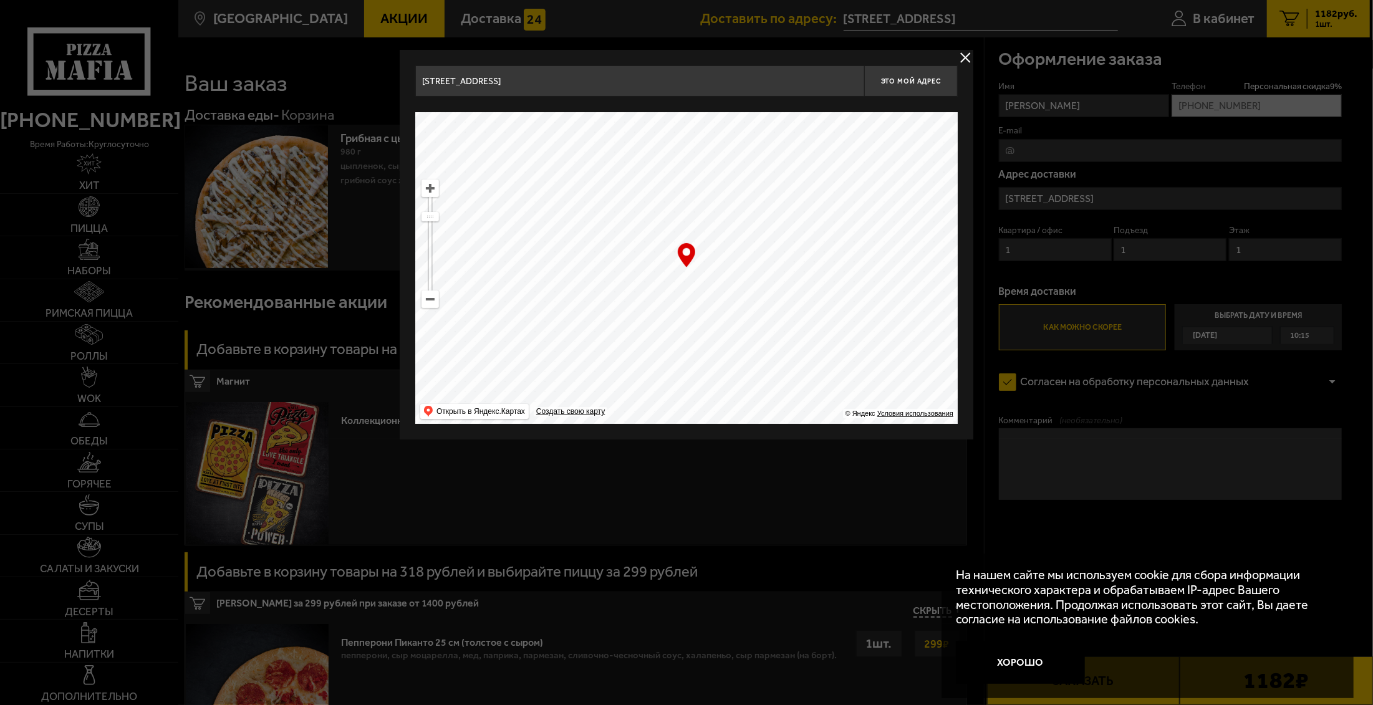
type input "[STREET_ADDRESS]"
click at [433, 186] on ymaps at bounding box center [430, 188] width 16 height 16
click at [433, 188] on ymaps at bounding box center [430, 188] width 16 height 16
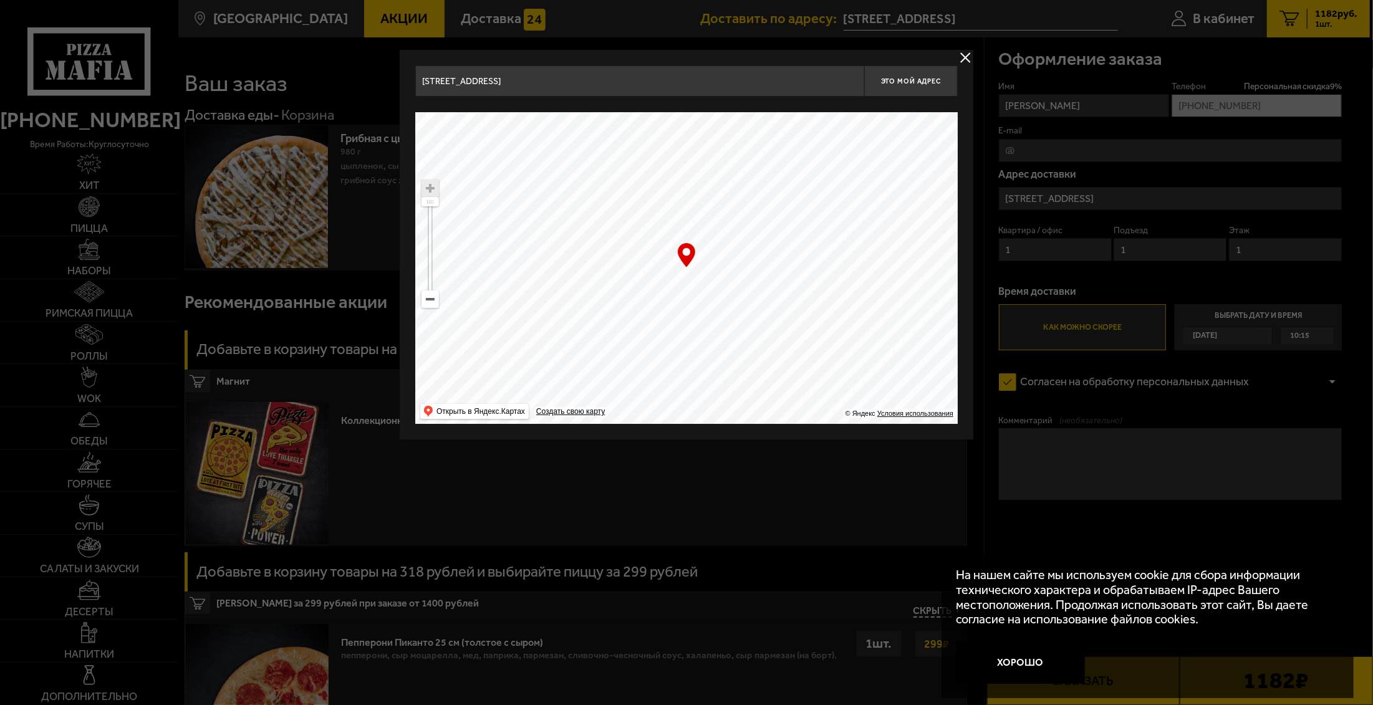
drag, startPoint x: 749, startPoint y: 294, endPoint x: 813, endPoint y: 306, distance: 64.7
click at [813, 306] on ymaps at bounding box center [686, 268] width 543 height 312
type input "[STREET_ADDRESS]"
click at [901, 75] on button "Это мой адрес" at bounding box center [911, 80] width 94 height 31
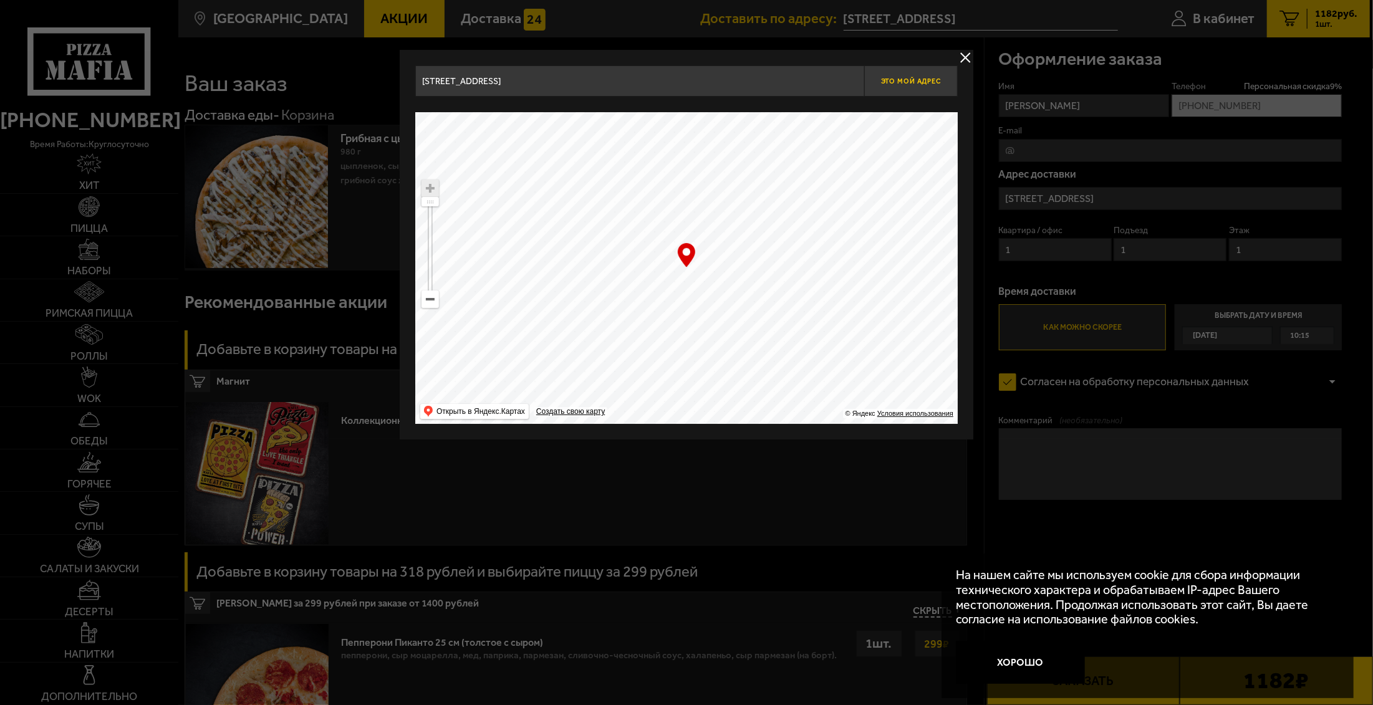
type input "[STREET_ADDRESS]"
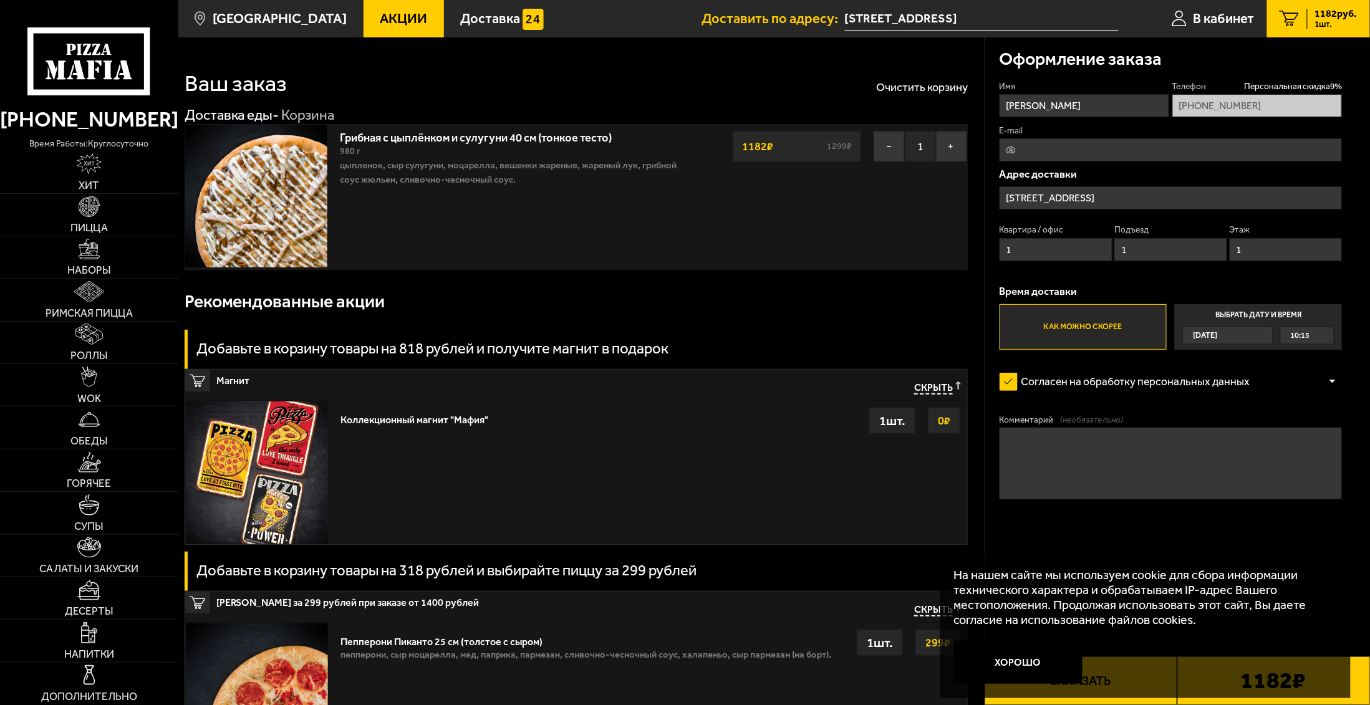
click at [1121, 329] on label "Как можно скорее" at bounding box center [1083, 327] width 167 height 46
click at [0, 0] on input "Как можно скорее" at bounding box center [0, 0] width 0 height 0
click at [1298, 336] on span "10:15" at bounding box center [1300, 335] width 19 height 16
click at [0, 0] on input "Выбрать дату и время [DATE] 10:15" at bounding box center [0, 0] width 0 height 0
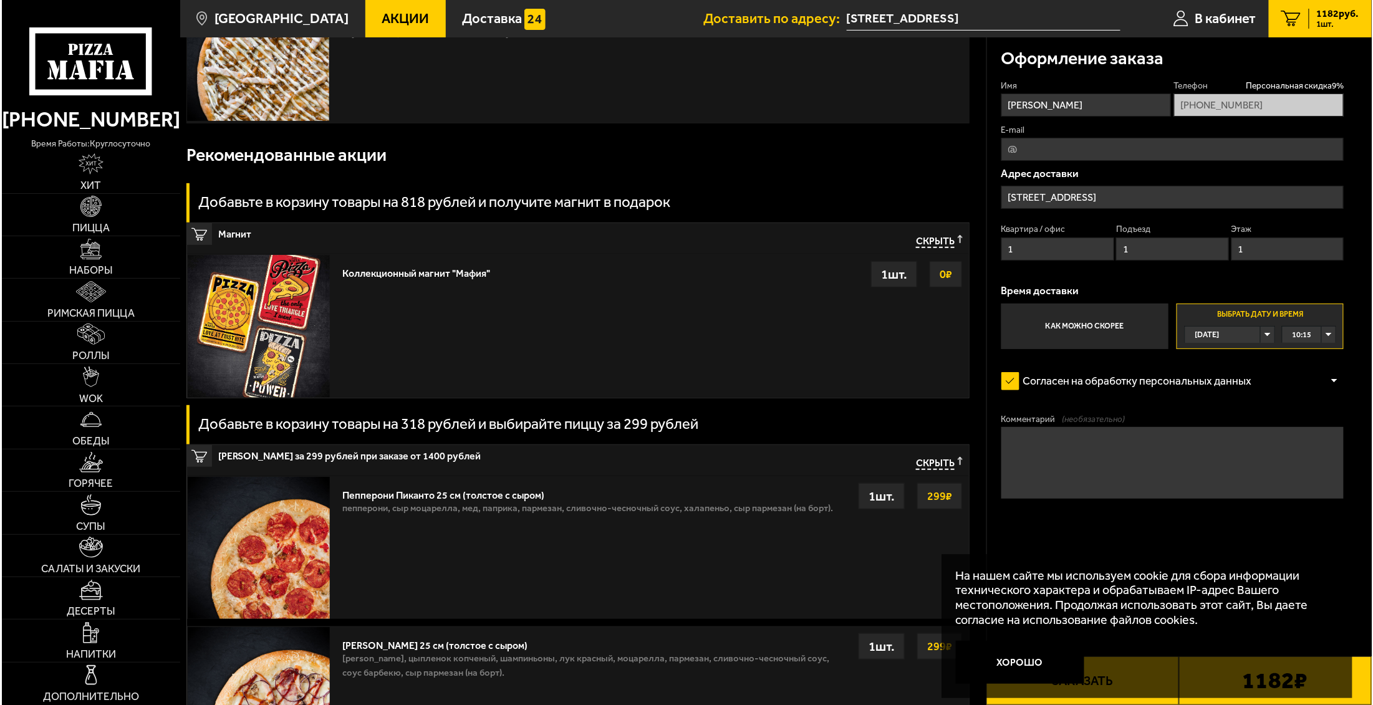
scroll to position [367, 0]
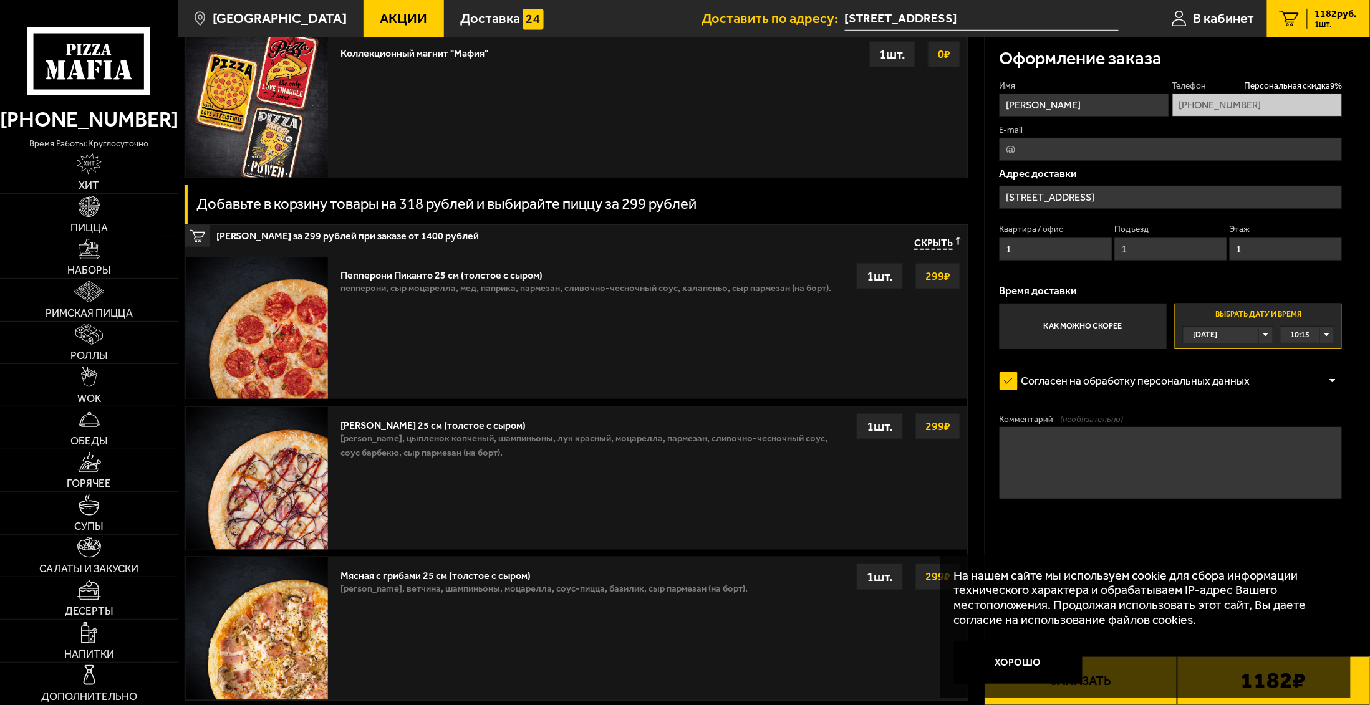
click at [1058, 663] on button "Хорошо" at bounding box center [1018, 662] width 128 height 43
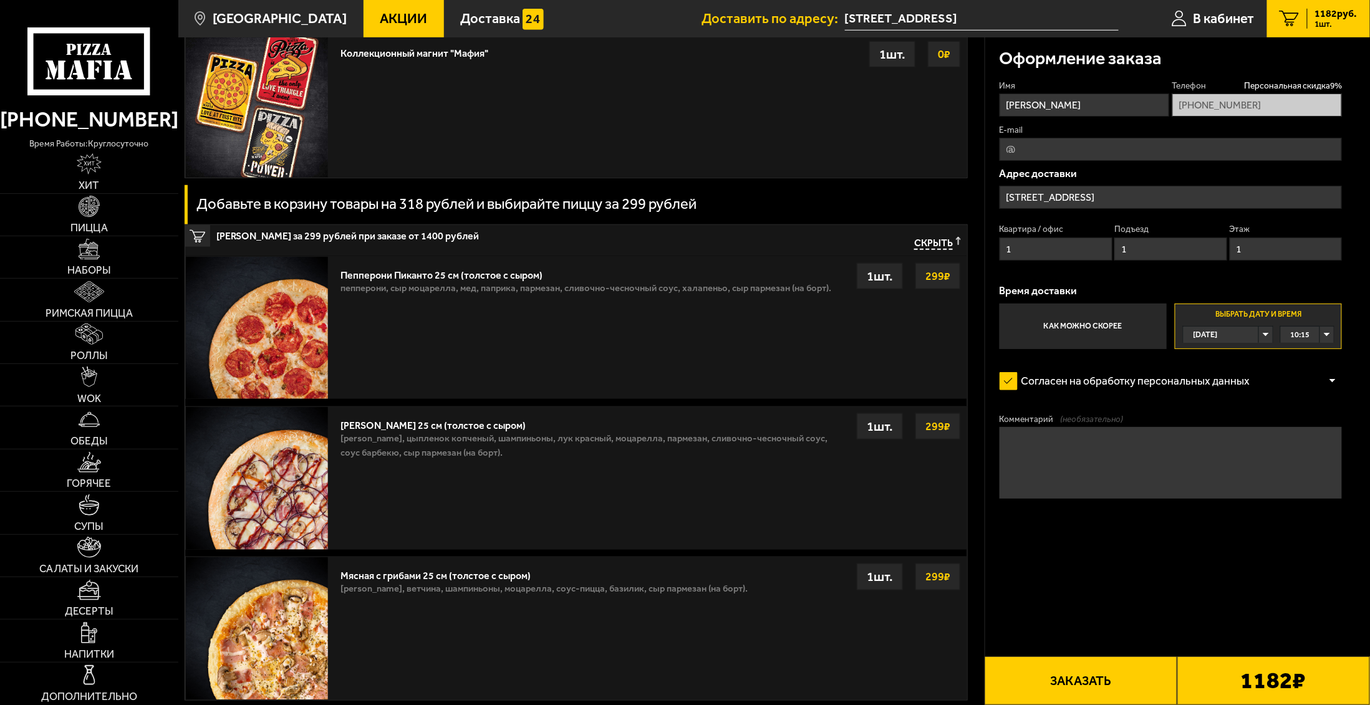
click at [1132, 680] on button "Заказать" at bounding box center [1081, 681] width 193 height 49
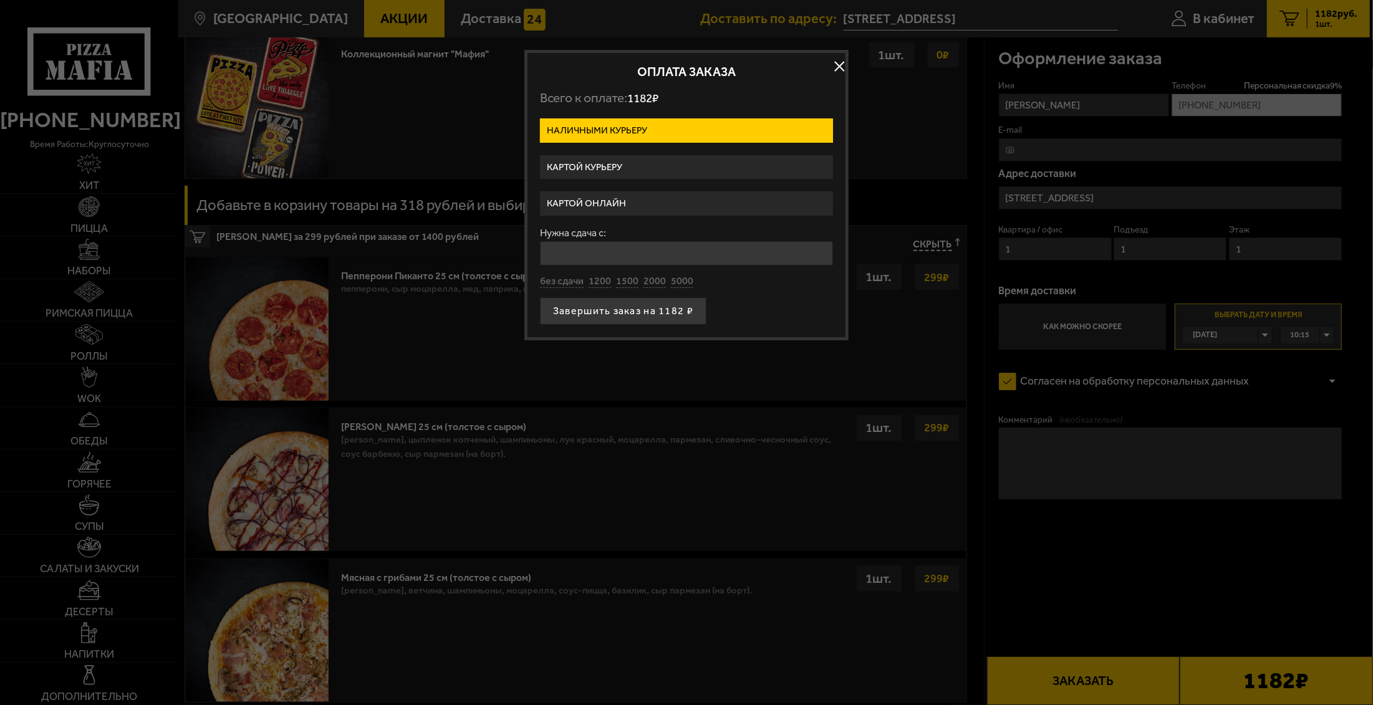
click at [614, 163] on label "Картой курьеру" at bounding box center [686, 167] width 293 height 24
click at [0, 0] on input "Картой курьеру" at bounding box center [0, 0] width 0 height 0
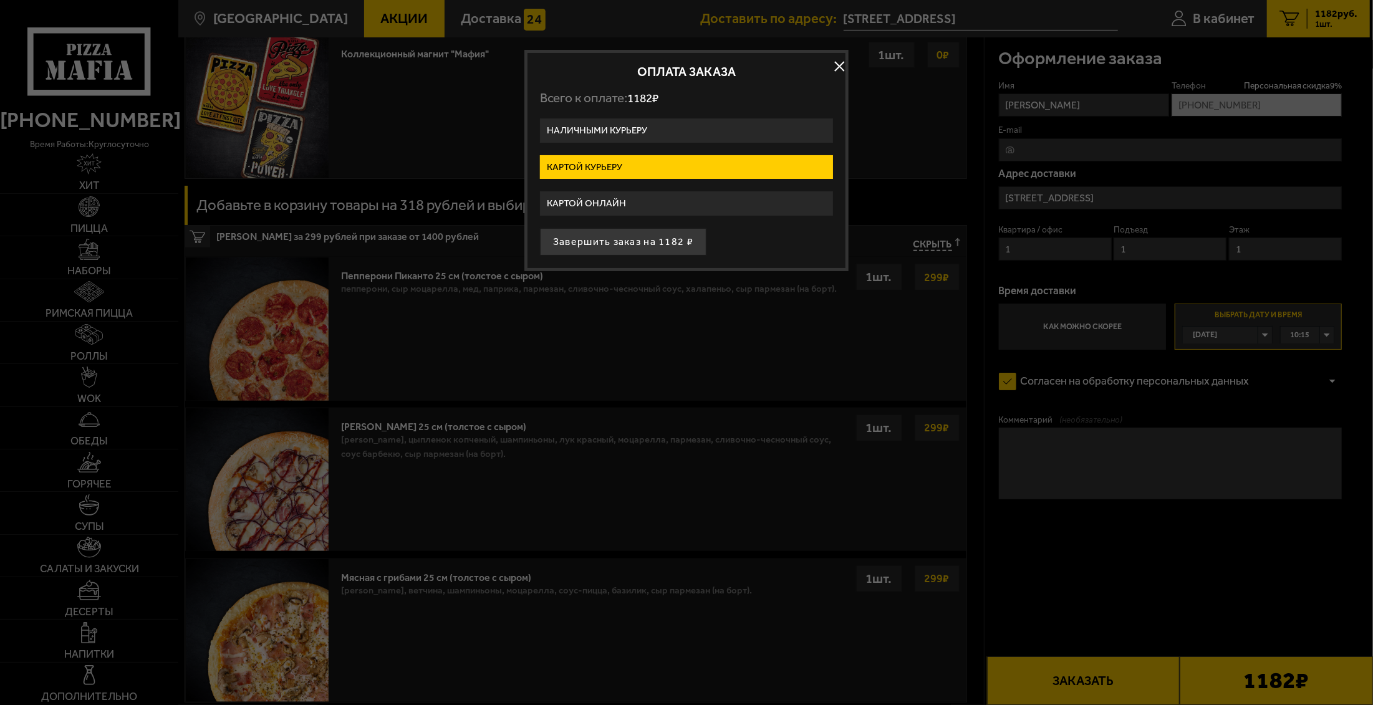
click at [624, 202] on label "Картой онлайн" at bounding box center [686, 203] width 293 height 24
click at [0, 0] on input "Картой онлайн" at bounding box center [0, 0] width 0 height 0
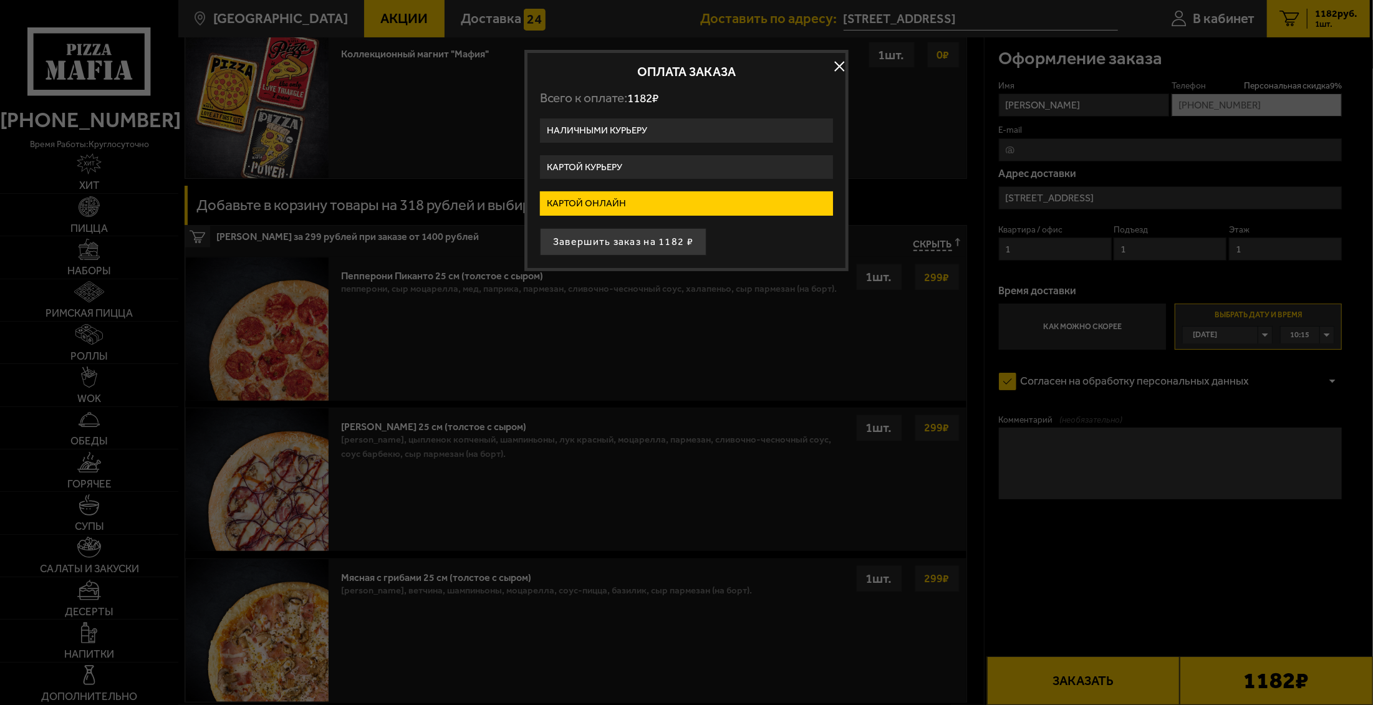
click at [623, 243] on button "Завершить заказ на 1182 ₽" at bounding box center [623, 241] width 167 height 27
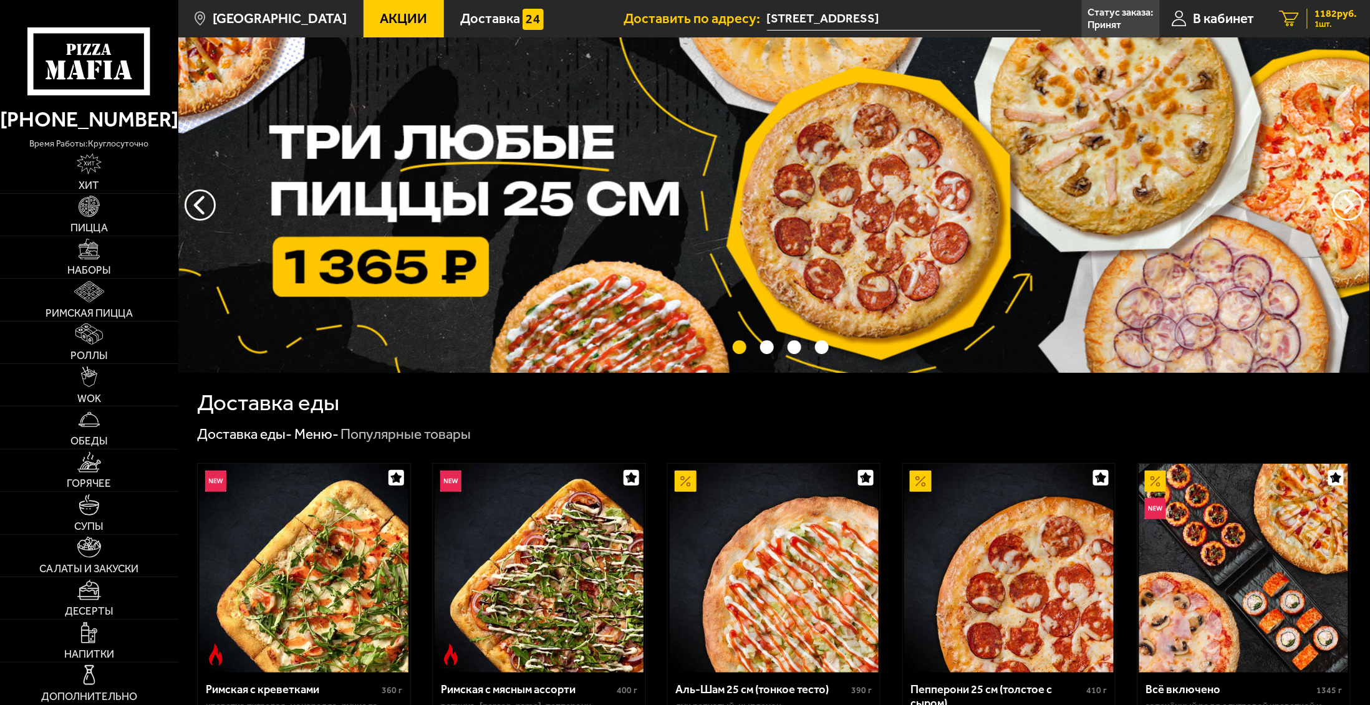
click at [1333, 22] on span "1 шт." at bounding box center [1336, 24] width 42 height 9
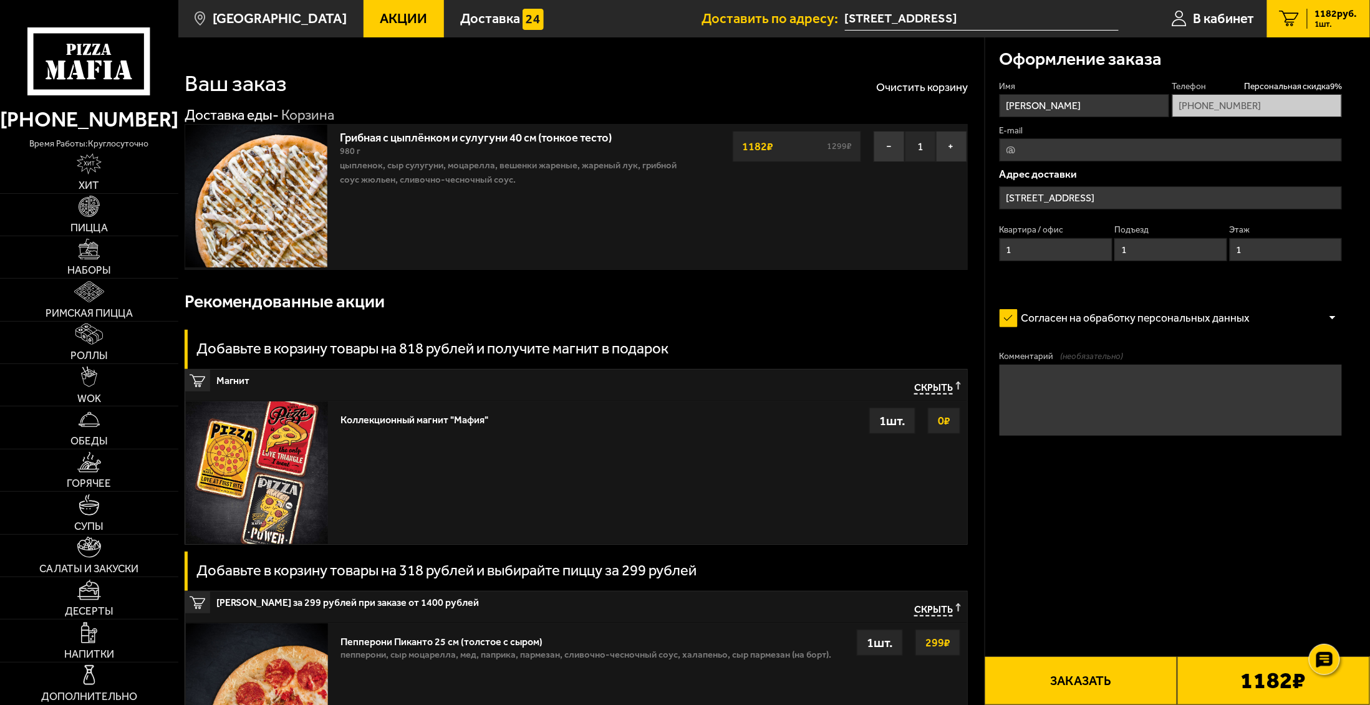
type input "[STREET_ADDRESS]"
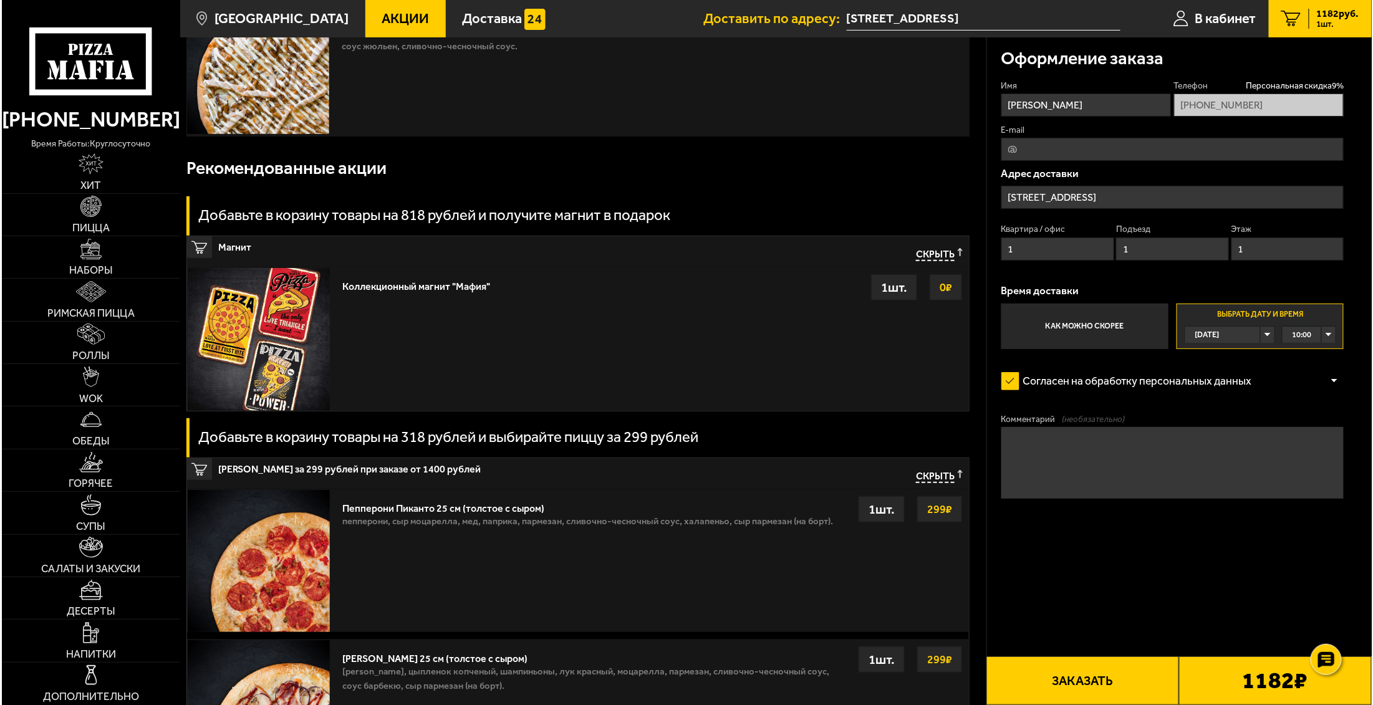
scroll to position [147, 0]
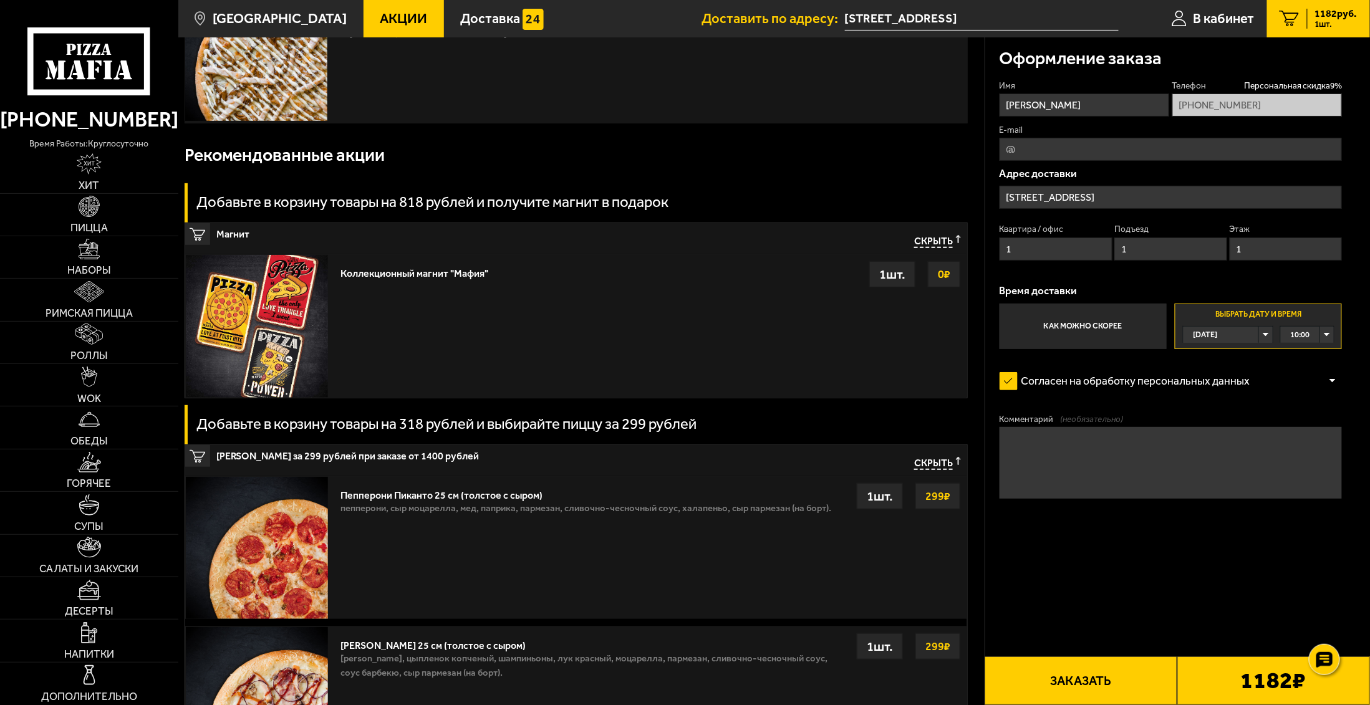
click at [1125, 685] on button "Заказать" at bounding box center [1081, 681] width 193 height 49
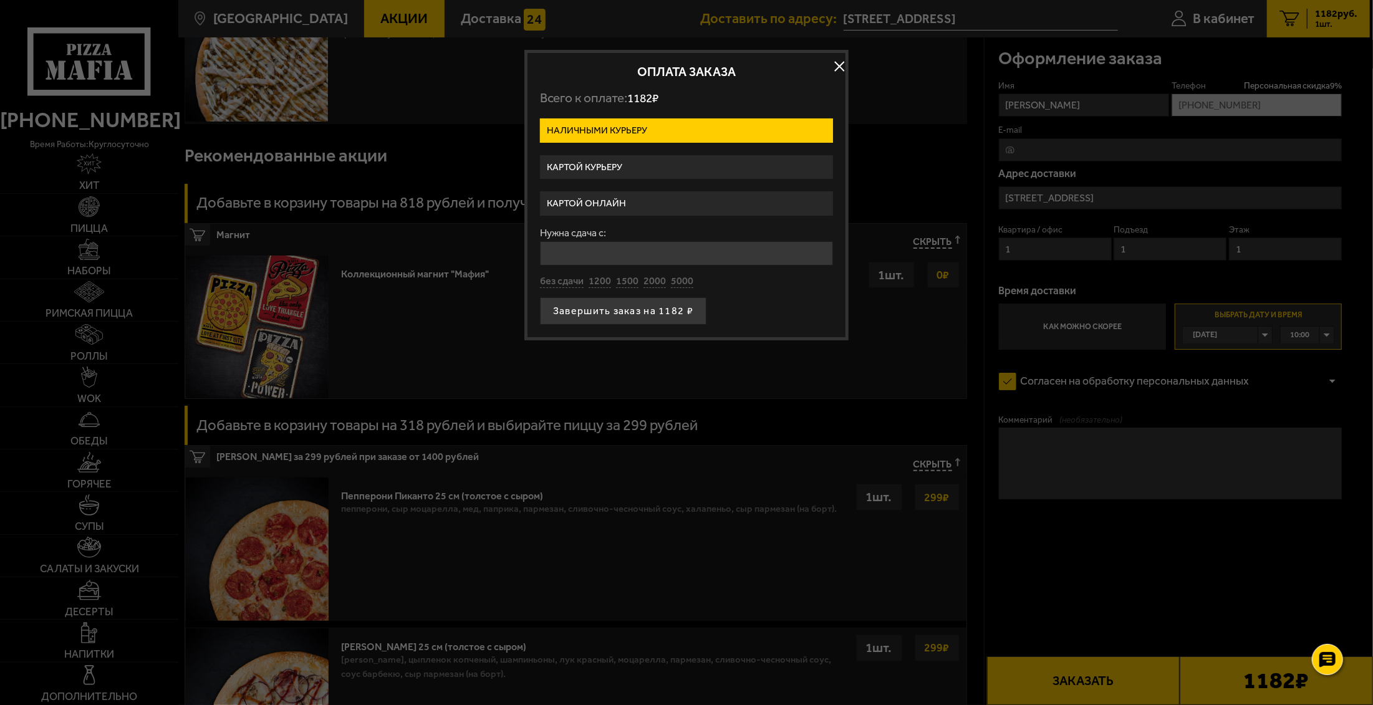
click at [609, 169] on label "Картой курьеру" at bounding box center [686, 167] width 293 height 24
click at [0, 0] on input "Картой курьеру" at bounding box center [0, 0] width 0 height 0
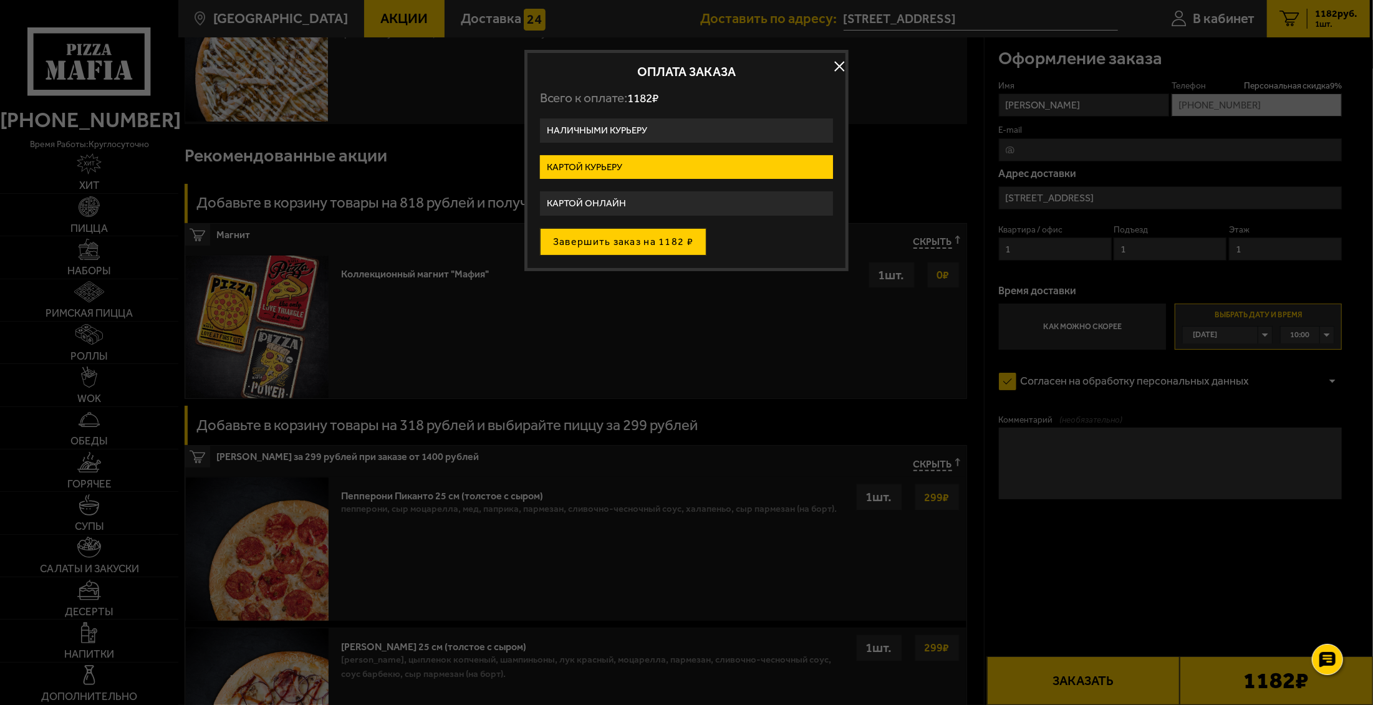
click at [630, 241] on button "Завершить заказ на 1182 ₽" at bounding box center [623, 241] width 167 height 27
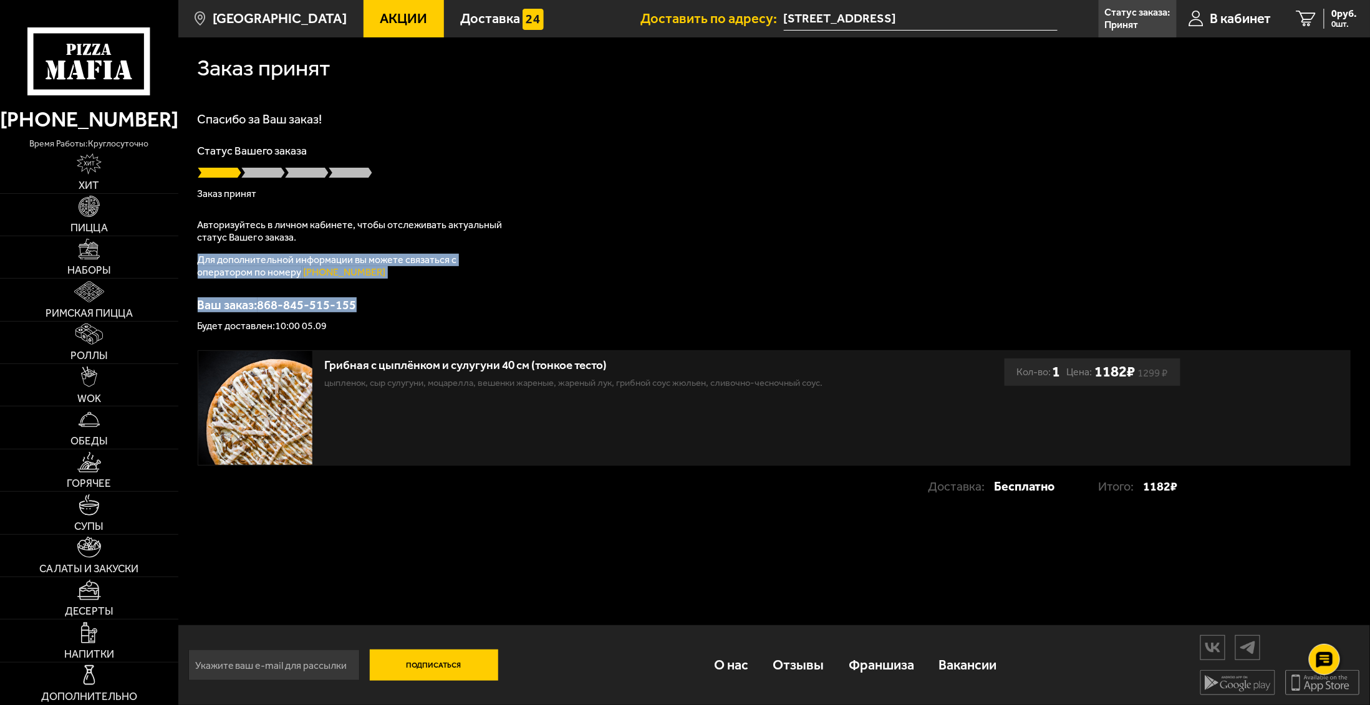
drag, startPoint x: 351, startPoint y: 234, endPoint x: 367, endPoint y: 304, distance: 71.7
click at [367, 304] on div "Спасибо за Ваш заказ! Статус Вашего заказа Заказ принят Авторизуйтесь в личном …" at bounding box center [775, 222] width 1154 height 218
